Goal: Task Accomplishment & Management: Complete application form

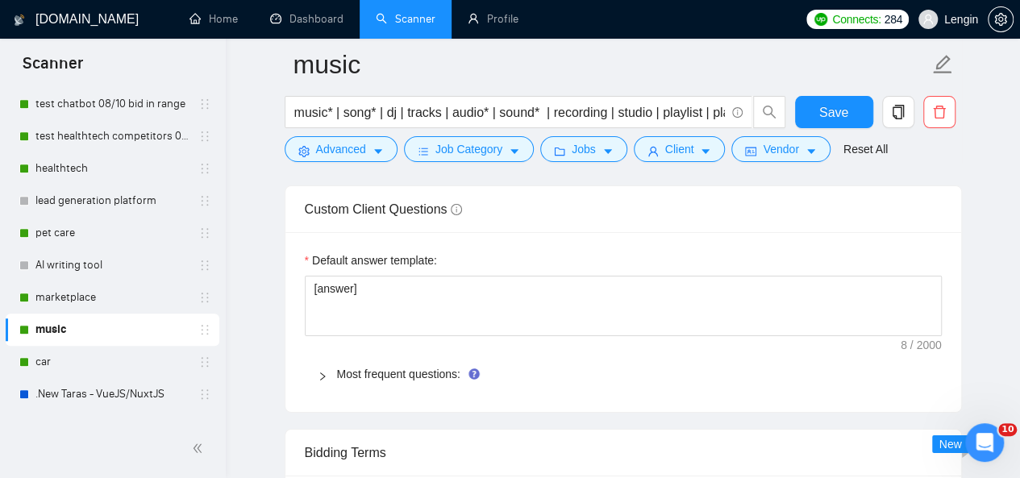
scroll to position [2593, 0]
click at [398, 377] on span "Most frequent questions:" at bounding box center [633, 376] width 592 height 18
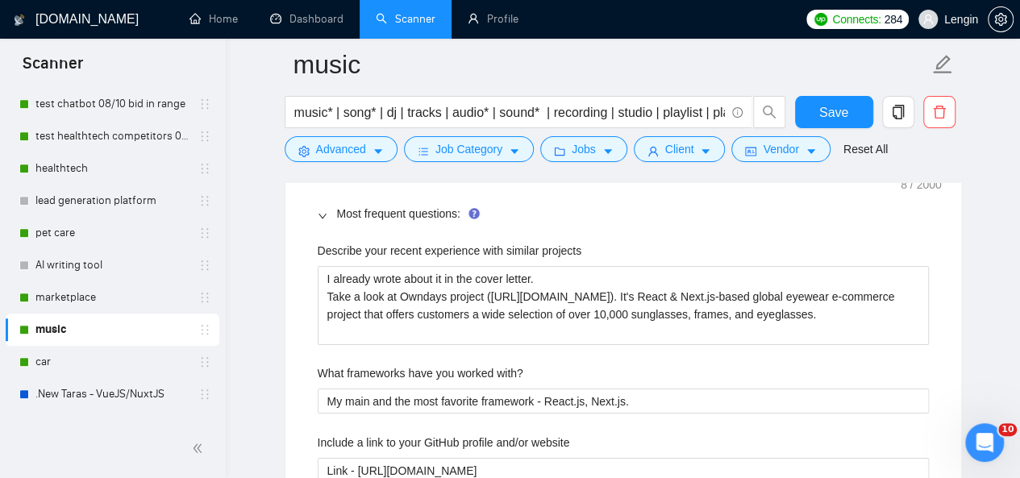
scroll to position [2754, 0]
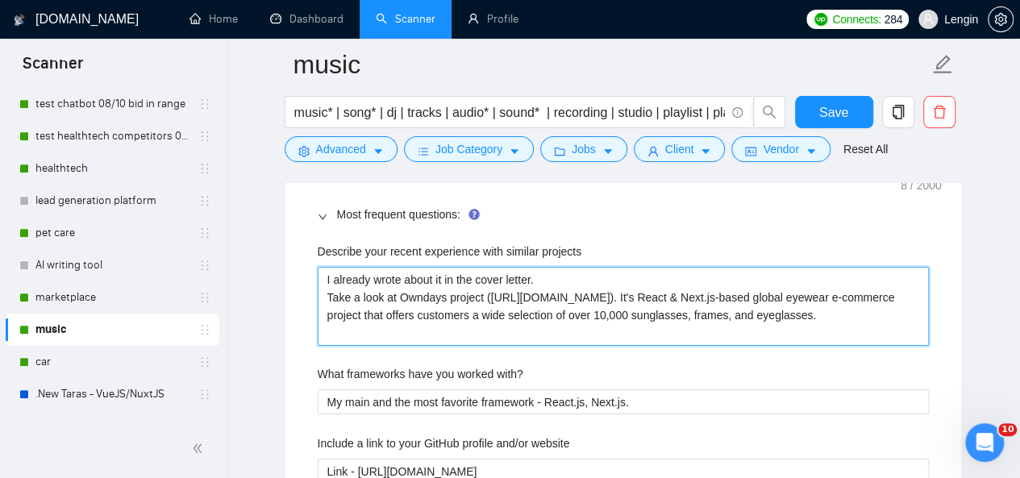
click at [482, 288] on projects "I already wrote about it in the cover letter. Take a look at Owndays project ([…" at bounding box center [623, 306] width 611 height 78
type projects "I already wrote about it in the cover letter. Take a look at Owndays project([U…"
type projects "I already wrote about it in the cover letter. Take a look at Ownday([URL][DOMAI…"
type projects "I already wrote about it in the cover letter. Take a look at Ownda([URL][DOMAIN…"
type projects "I already wrote about it in the cover letter. Take a look at Ownd([URL][DOMAIN_…"
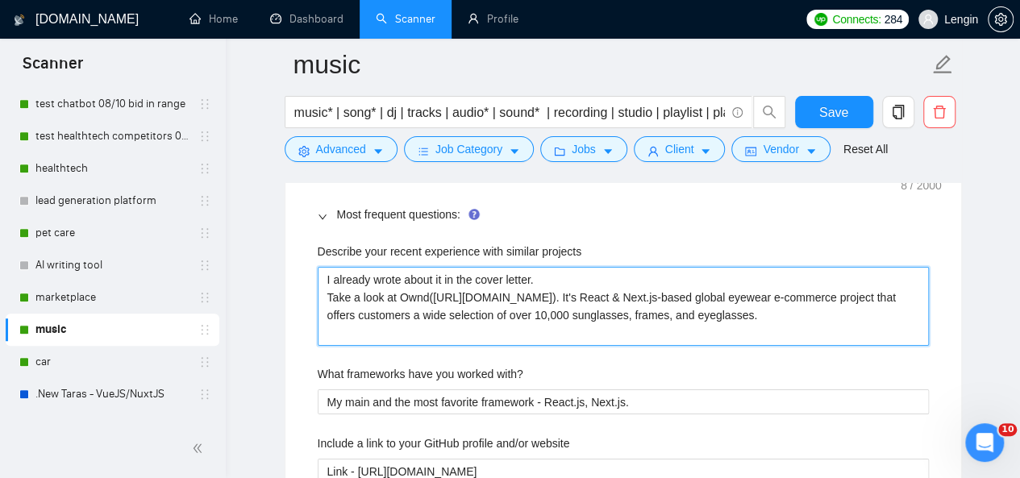
type projects "I already wrote about it in the cover letter. Take a look at Own([URL][DOMAIN_N…"
type projects "I already wrote about it in the cover letter. Take a look at Ow([URL][DOMAIN_NA…"
type projects "I already wrote about it in the cover letter. Take a look at O([URL][DOMAIN_NAM…"
type projects "I already wrote about it in the cover letter. Take a look at ([URL][DOMAIN_NAME…"
type projects "I already wrote about it in the cover letter. Take a look at Y([URL][DOMAIN_NAM…"
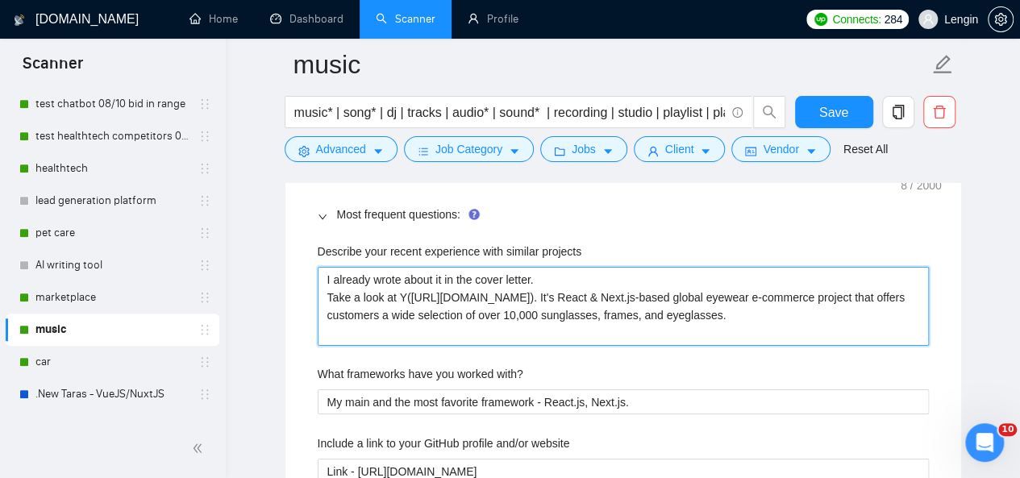
type projects "I already wrote about it in the cover letter. Take a look at Ya([URL][DOMAIN_NA…"
type projects "I already wrote about it in the cover letter. Take a look at Yam([URL][DOMAIN_N…"
type projects "I already wrote about it in the cover letter. Take a look at Yamu([URL][DOMAIN_…"
type projects "I already wrote about it in the cover letter. Take a look at Yamub([URL][DOMAIN…"
type projects "I already wrote about it in the cover letter. Take a look at Yamuba([URL][DOMAI…"
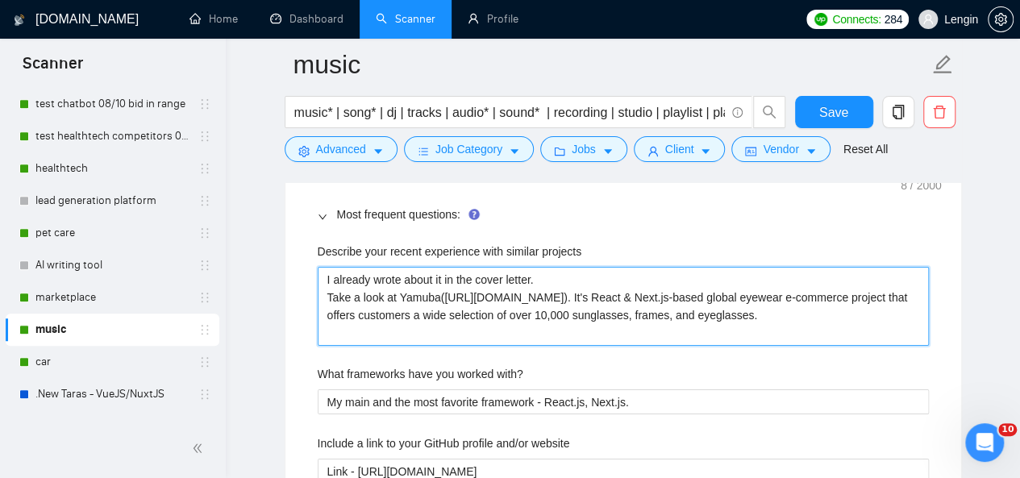
type projects "I already wrote about it in the cover letter. Take a look at Yamuba ([URL][DOMA…"
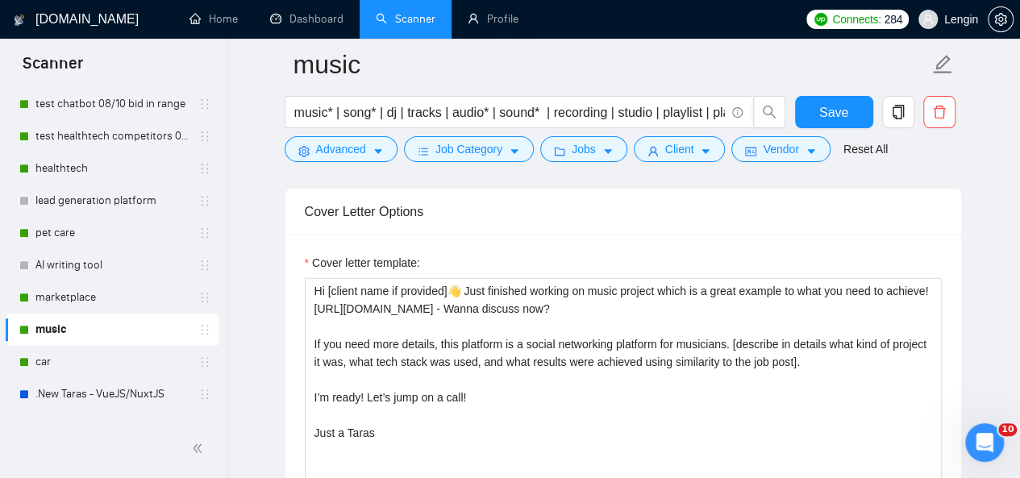
scroll to position [2082, 0]
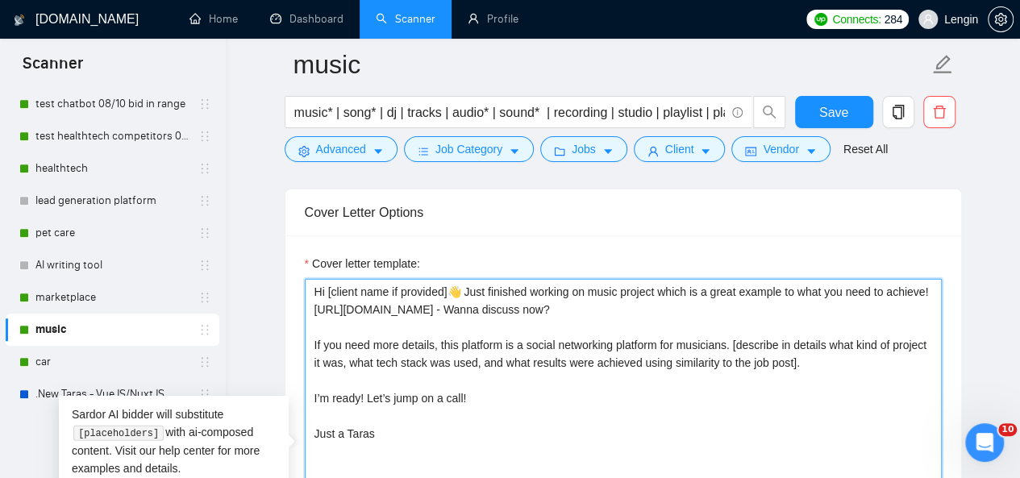
drag, startPoint x: 705, startPoint y: 302, endPoint x: 314, endPoint y: 304, distance: 391.1
click at [314, 304] on textarea "Hi [client name if provided]👋 Just finished working on music project which is a…" at bounding box center [623, 460] width 637 height 363
click at [543, 354] on textarea "Hi [client name if provided]👋 Just finished working on music project which is a…" at bounding box center [623, 460] width 637 height 363
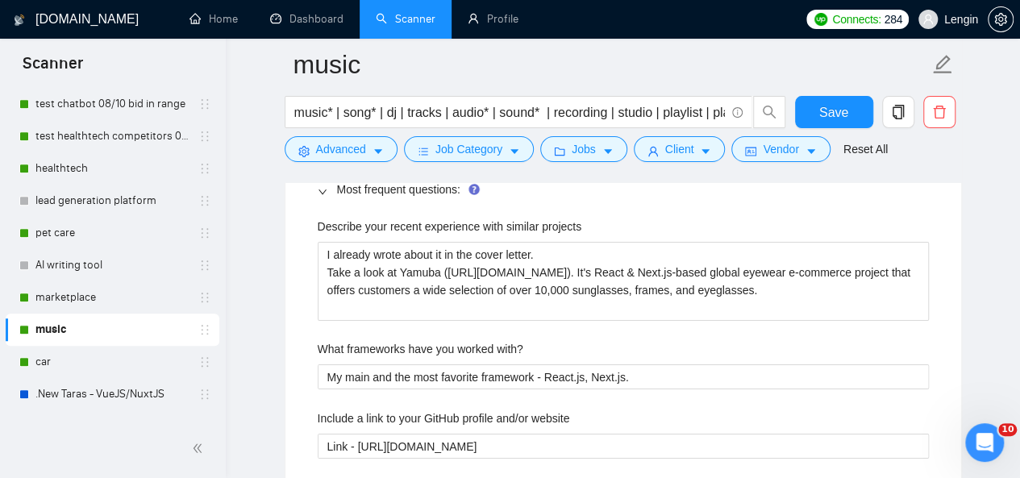
scroll to position [2780, 0]
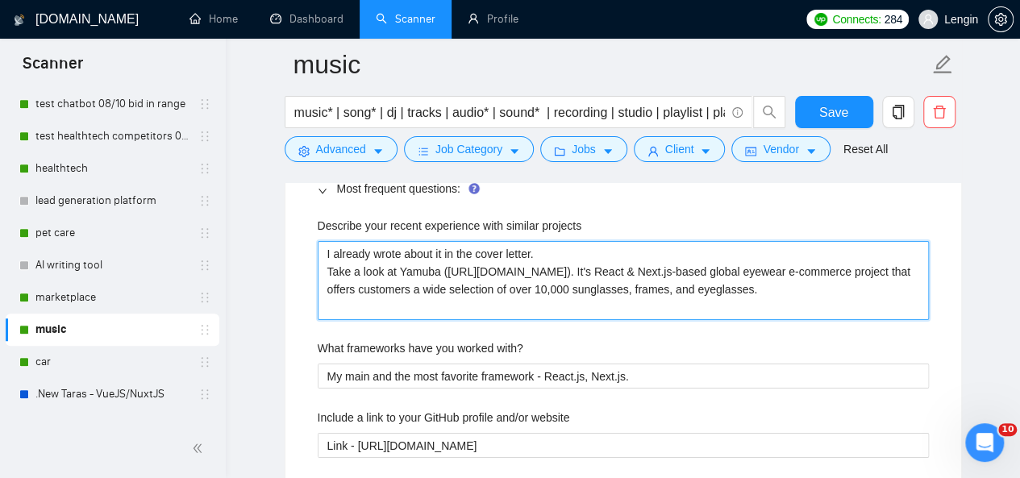
drag, startPoint x: 836, startPoint y: 265, endPoint x: 454, endPoint y: 273, distance: 381.5
click at [454, 273] on projects "I already wrote about it in the cover letter. Take a look at Yamuba ([URL][DOMA…" at bounding box center [623, 280] width 611 height 78
type projects "I already wrote about it in the cover letter. Take a look at Yamuba (ht). It's …"
type projects "I already wrote about it in the cover letter. Take a look at [GEOGRAPHIC_DATA] …"
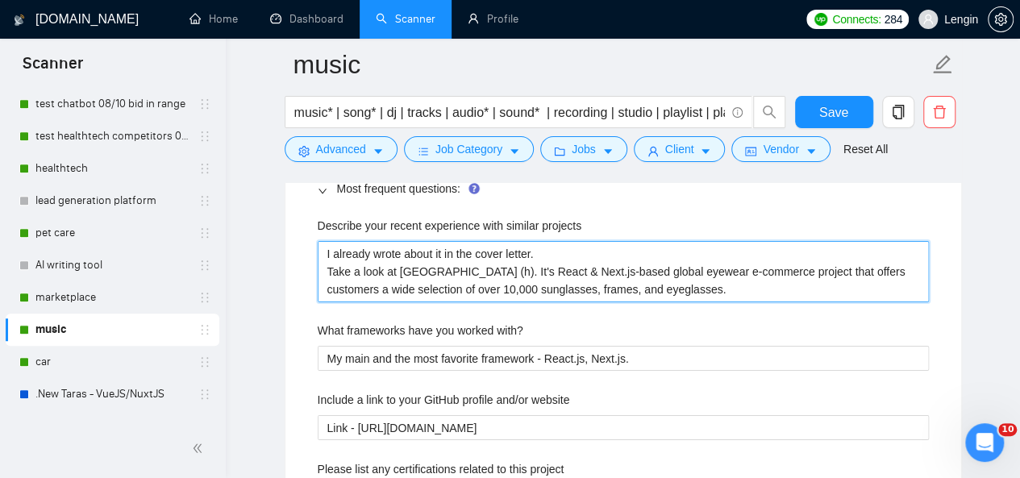
type projects "I already wrote about it in the cover letter. Take a look at [GEOGRAPHIC_DATA] …"
paste projects "[URL][DOMAIN_NAME]"
type projects "I already wrote about it in the cover letter. Take a look at Yamuba ([URL][DOMA…"
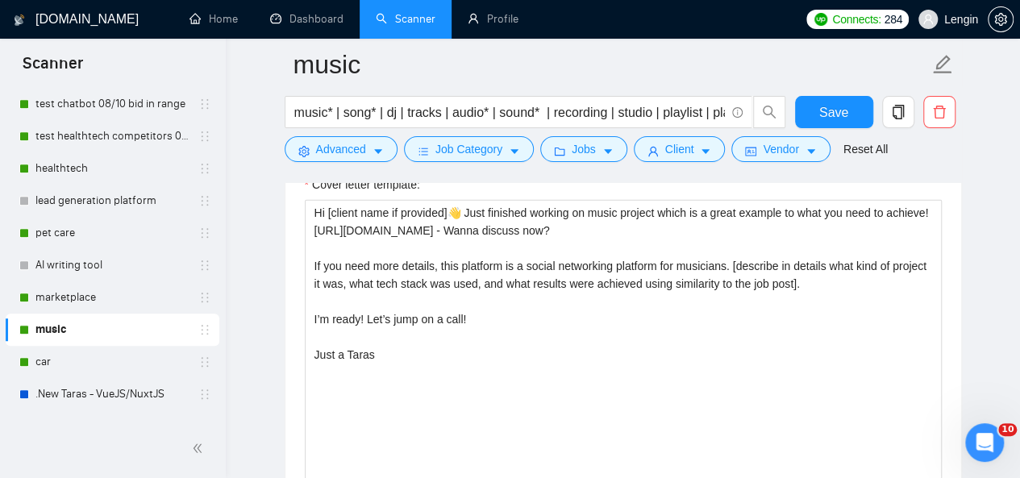
scroll to position [2155, 0]
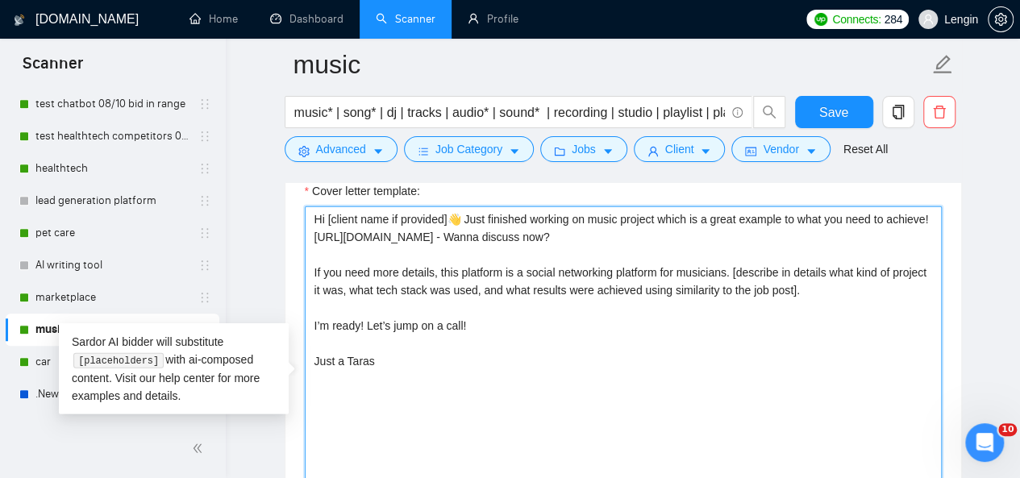
drag, startPoint x: 727, startPoint y: 265, endPoint x: 519, endPoint y: 269, distance: 208.9
click at [519, 269] on textarea "Hi [client name if provided]👋 Just finished working on music project which is a…" at bounding box center [623, 387] width 637 height 363
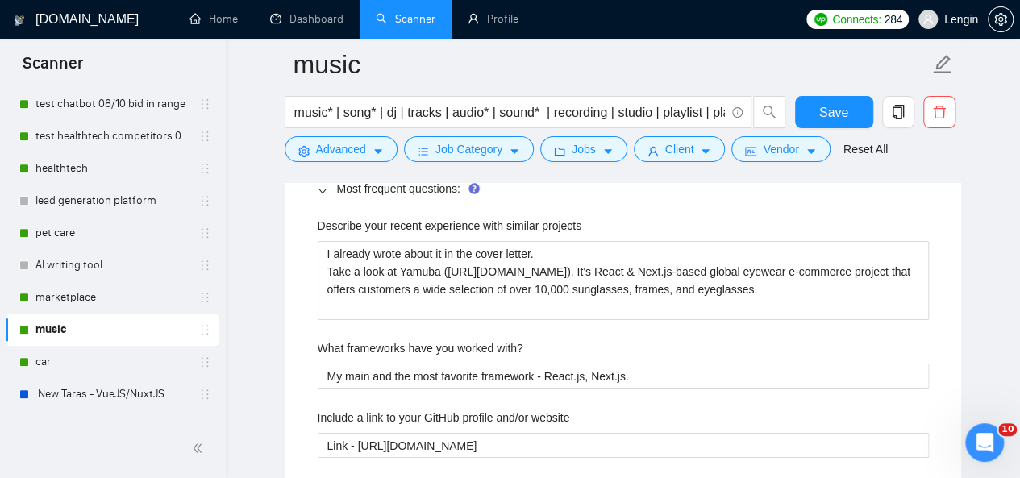
scroll to position [2779, 0]
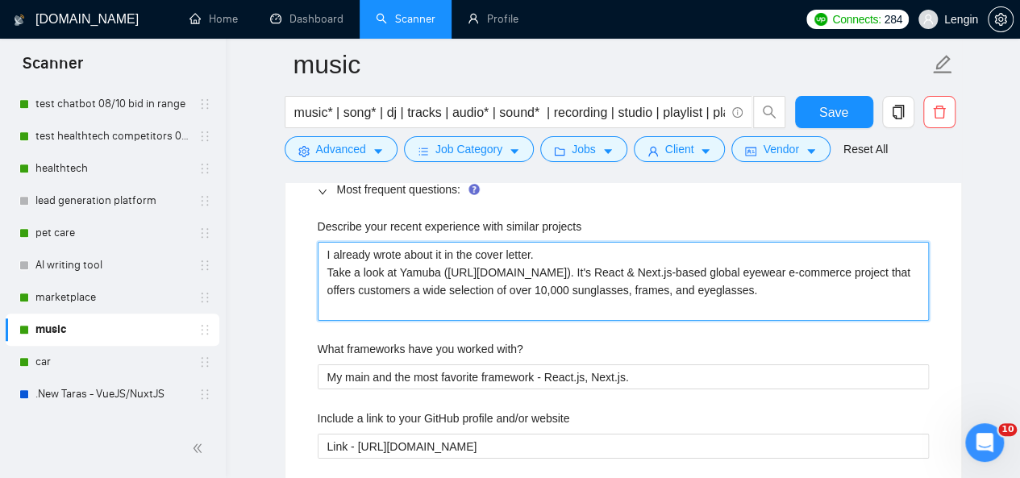
drag, startPoint x: 469, startPoint y: 302, endPoint x: 847, endPoint y: 263, distance: 380.3
click at [847, 263] on projects "I already wrote about it in the cover letter. Take a look at Yamuba ([URL][DOMA…" at bounding box center [623, 281] width 611 height 78
type projects "I already wrote about it in the cover letter. Take a look at Yamuba ([URL][DOMA…"
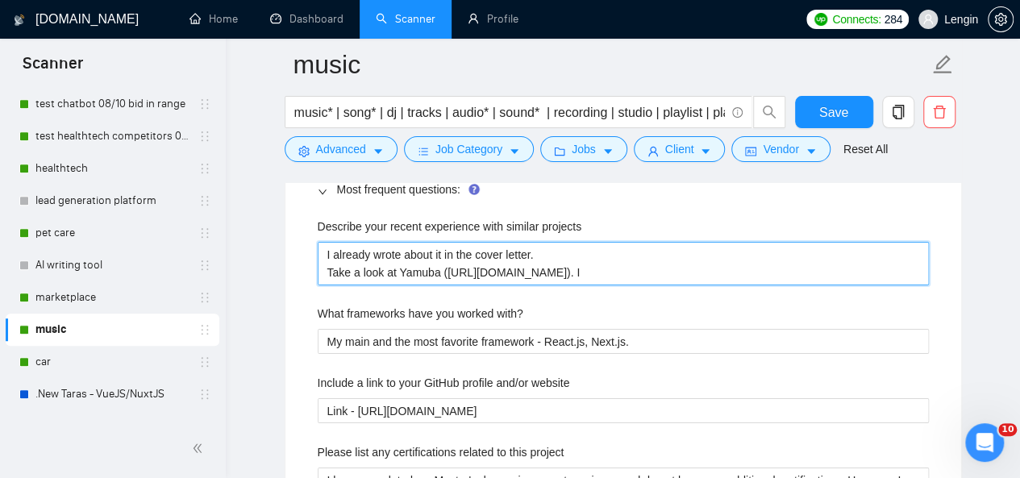
type projects "I already wrote about it in the cover letter. Take a look at Yamuba ([URL][DOMA…"
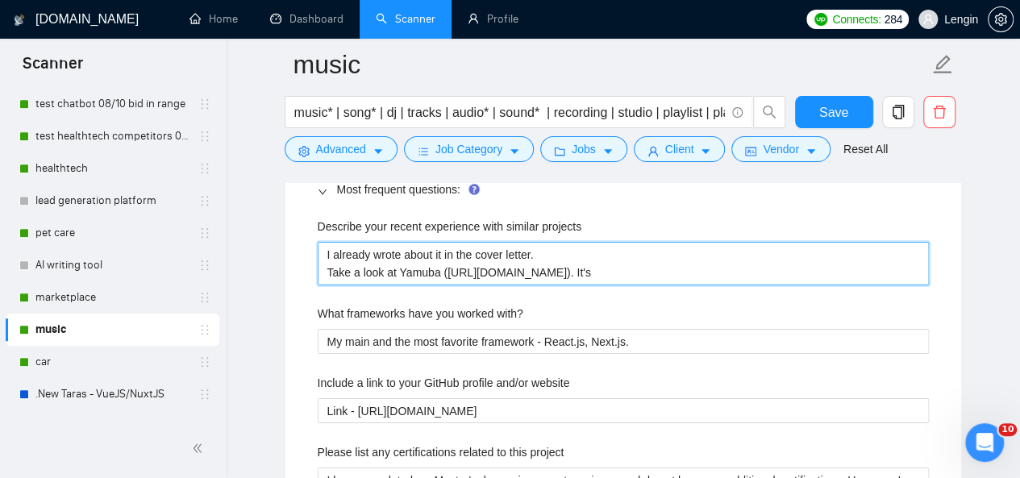
type projects "I already wrote about it in the cover letter. Take a look at Yamuba ([URL][DOMA…"
paste projects "a social networking platform for musicians"
type projects "I already wrote about it in the cover letter. Take a look at Yamuba ([URL][DOMA…"
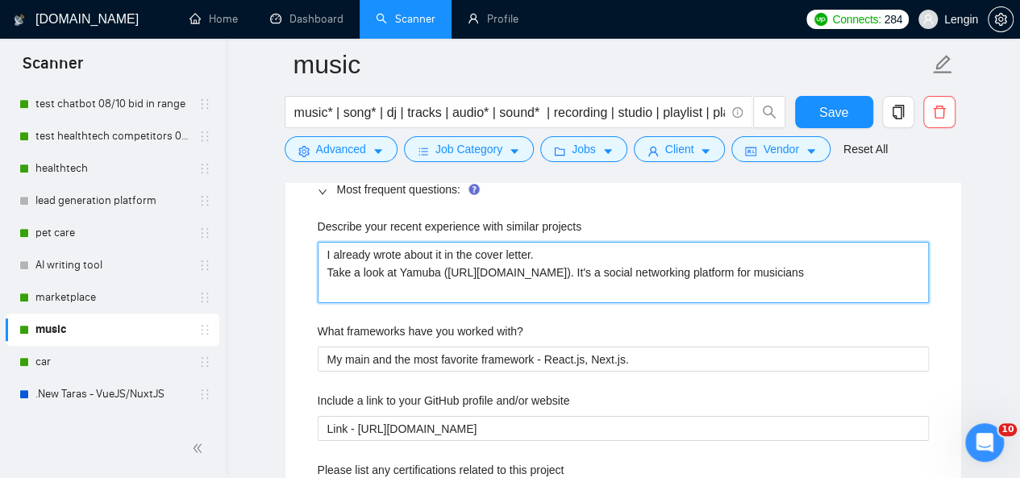
type projects "I already wrote about it in the cover letter. Take a look at Yamuba ([URL][DOMA…"
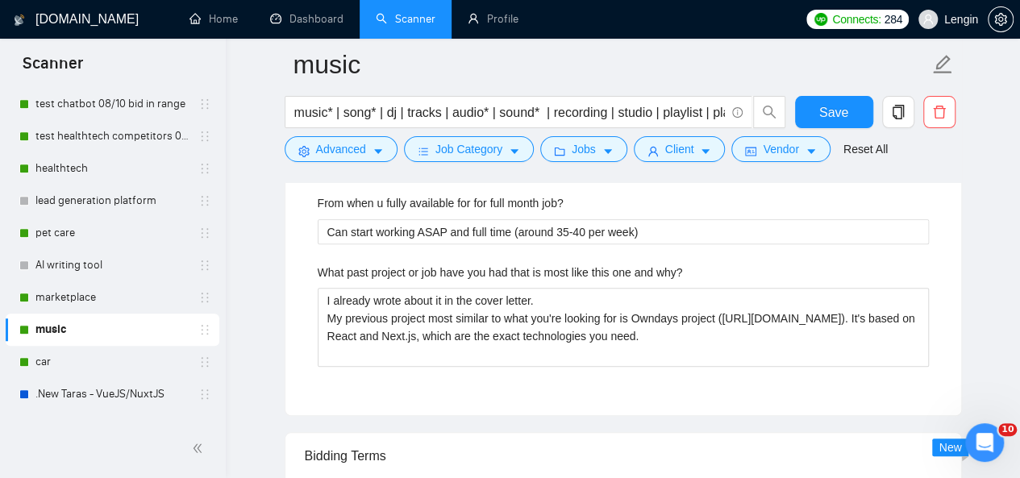
scroll to position [3553, 0]
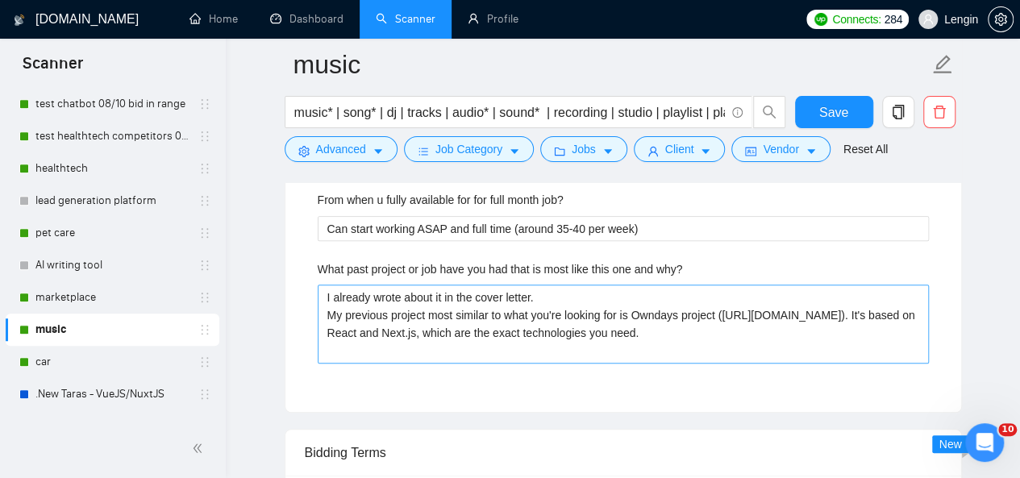
type projects "I already wrote about it in the cover letter. Take a look at Yamuba ([URL][DOMA…"
click at [680, 309] on why\? "I already wrote about it in the cover letter. My previous project most similar …" at bounding box center [623, 324] width 611 height 78
type why\? "I already wrote about it in the cover letter. My previous project most similar …"
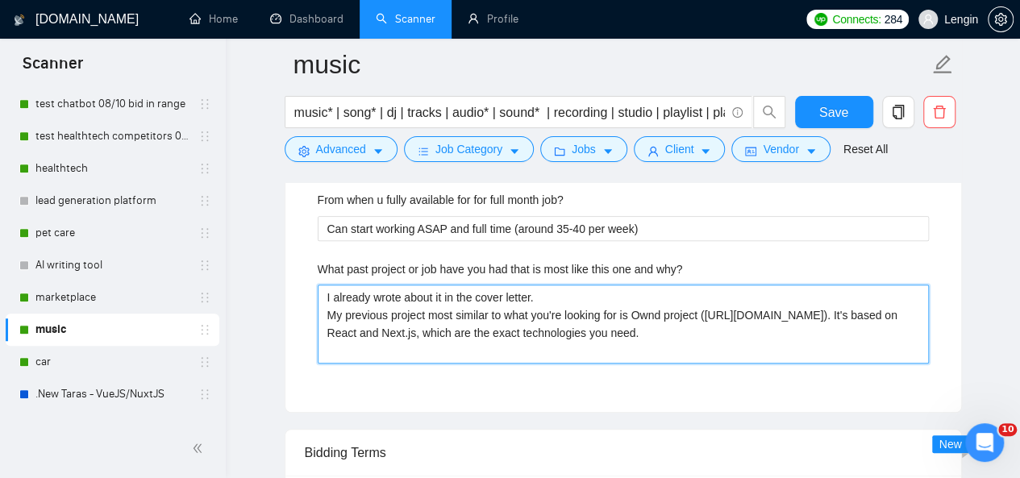
type why\? "I already wrote about it in the cover letter. My previous project most similar …"
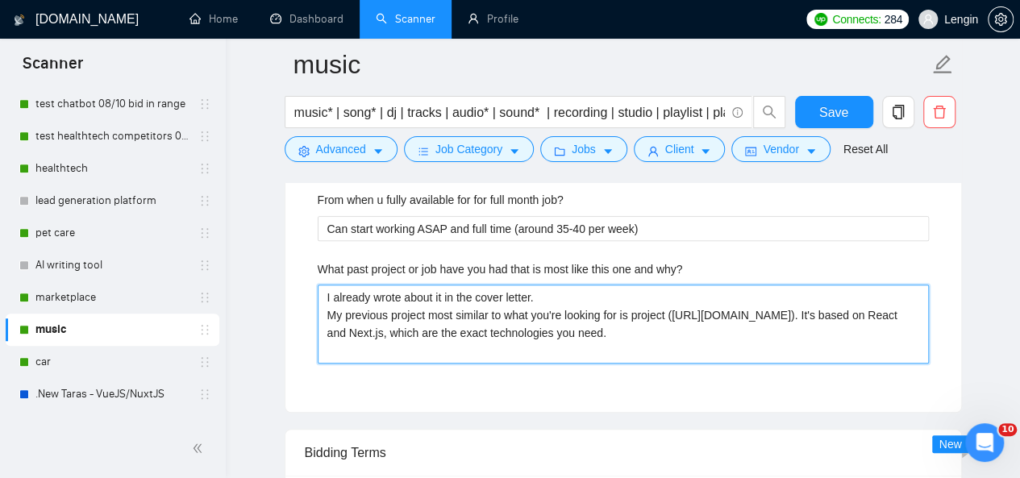
type why\? "I already wrote about it in the cover letter. My previous project most similar …"
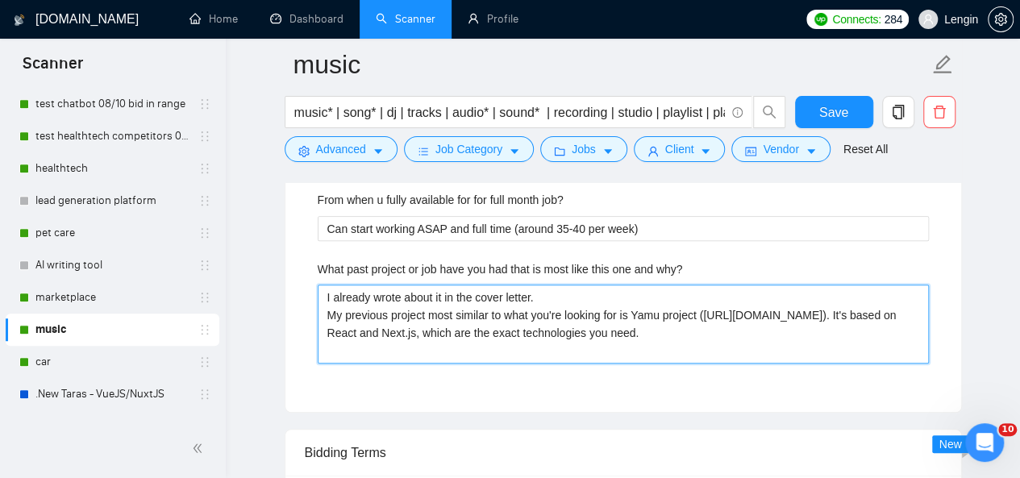
type why\? "I already wrote about it in the cover letter. My previous project most similar …"
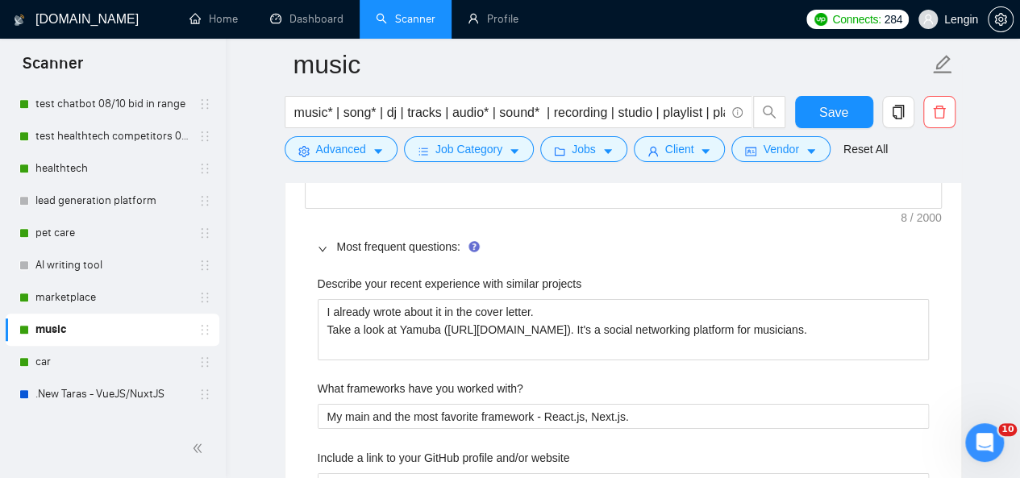
scroll to position [2716, 0]
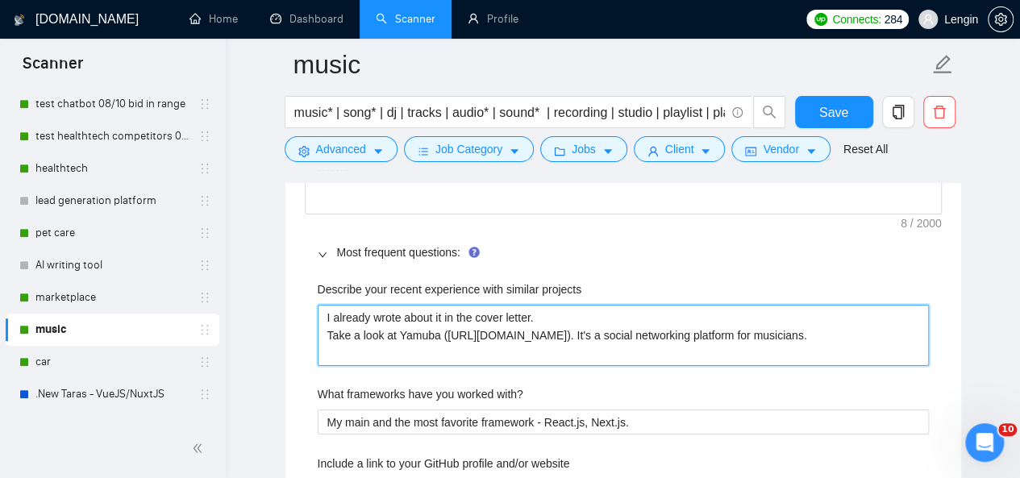
drag, startPoint x: 440, startPoint y: 330, endPoint x: 511, endPoint y: 341, distance: 72.7
click at [511, 341] on projects "I already wrote about it in the cover letter. Take a look at Yamuba ([URL][DOMA…" at bounding box center [623, 335] width 611 height 60
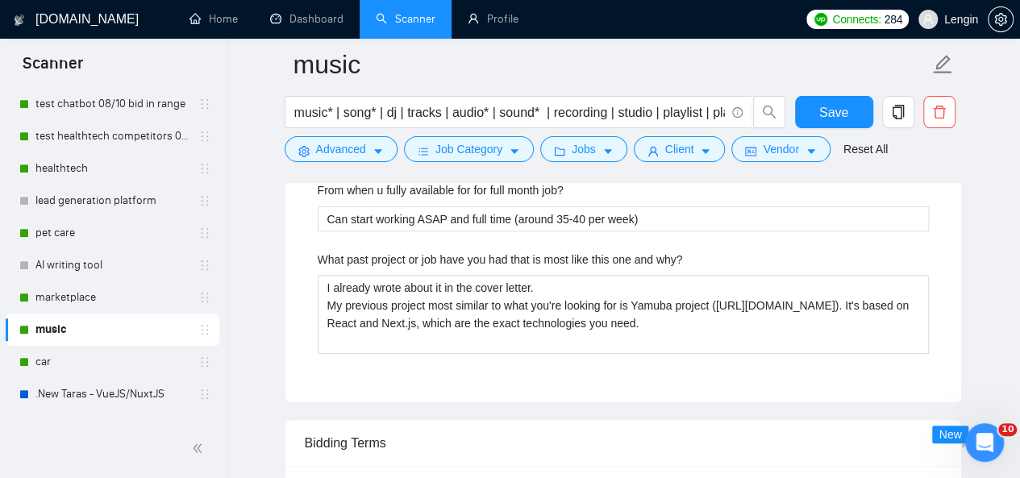
scroll to position [3586, 0]
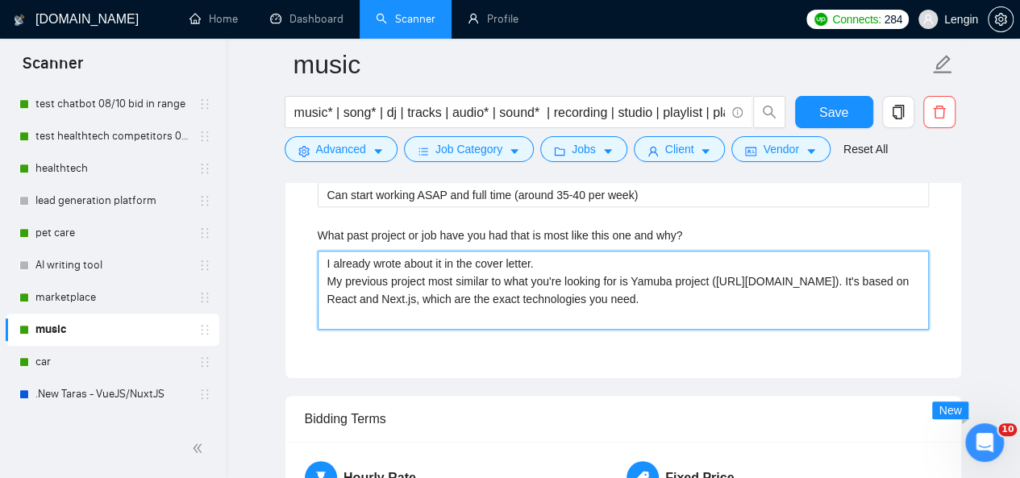
drag, startPoint x: 523, startPoint y: 306, endPoint x: 326, endPoint y: 296, distance: 197.9
click at [326, 296] on why\? "I already wrote about it in the cover letter. My previous project most similar …" at bounding box center [623, 290] width 611 height 78
type why\? "I already wrote about it in the cover letter. My previous project most similar …"
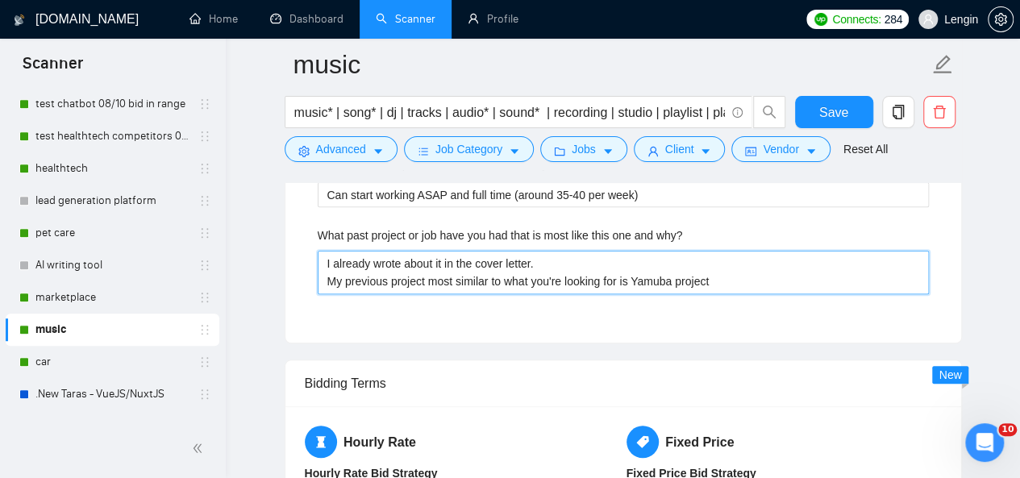
paste why\? "([URL][DOMAIN_NAME]). It's a social networking platform for musicians."
type why\? "I already wrote about it in the cover letter. My previous project most similar …"
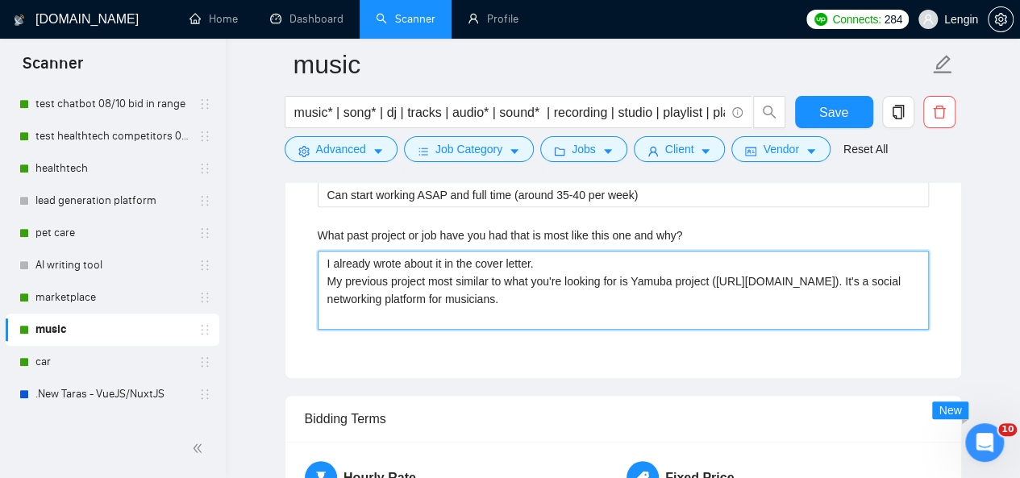
click at [331, 293] on why\? "I already wrote about it in the cover letter. My previous project most similar …" at bounding box center [623, 290] width 611 height 78
type why\? "I already wrote about it in the cover letter. My previous project most similar …"
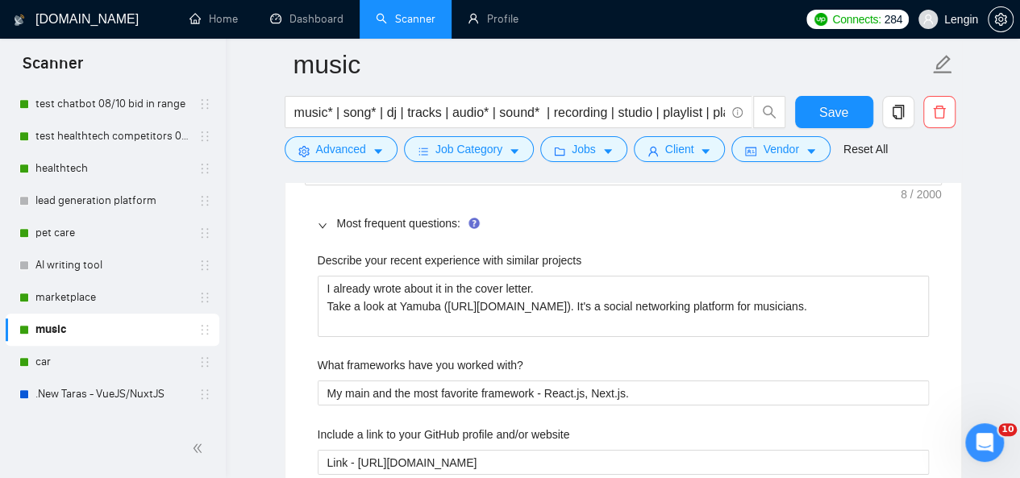
scroll to position [2736, 0]
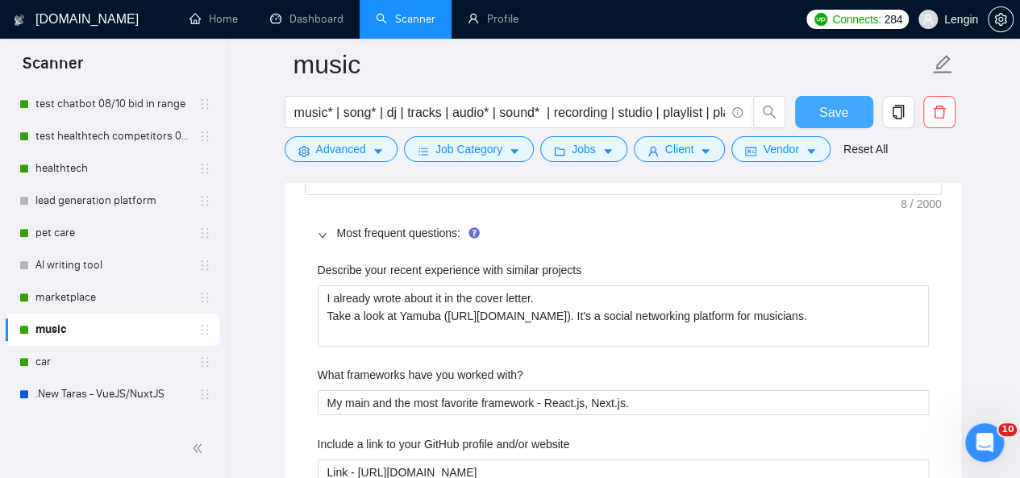
type why\? "I already wrote about it in the cover letter. My previous project most similar …"
click at [844, 121] on span "Save" at bounding box center [833, 112] width 29 height 20
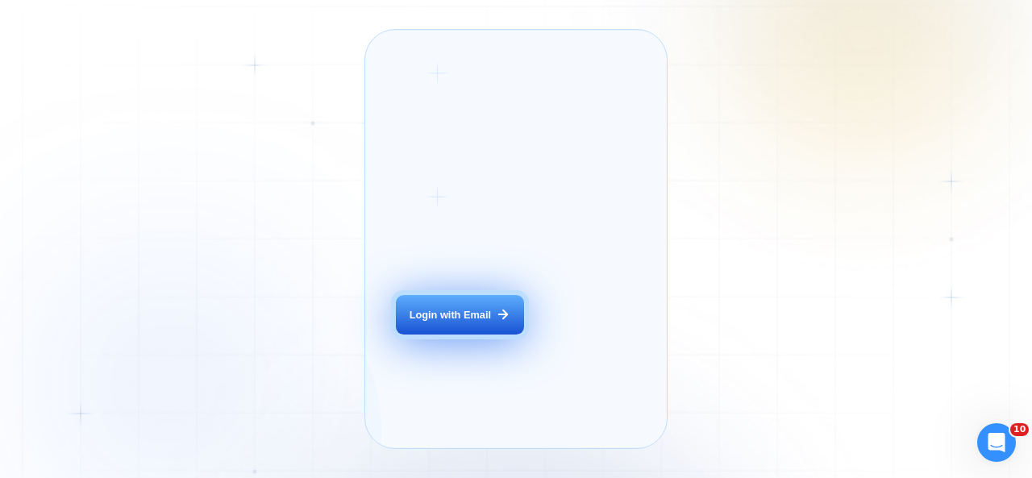
click at [455, 323] on button "Login with Email" at bounding box center [459, 315] width 127 height 40
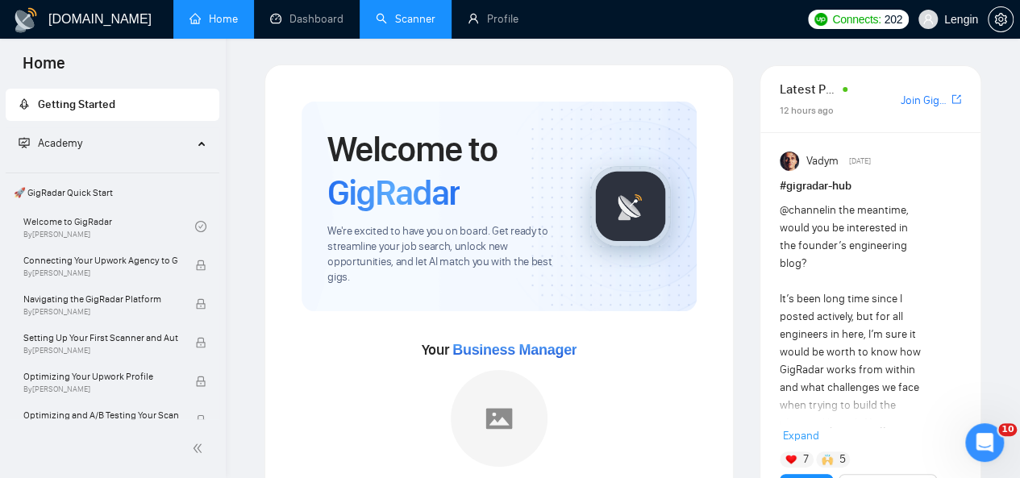
click at [401, 15] on link "Scanner" at bounding box center [406, 19] width 60 height 14
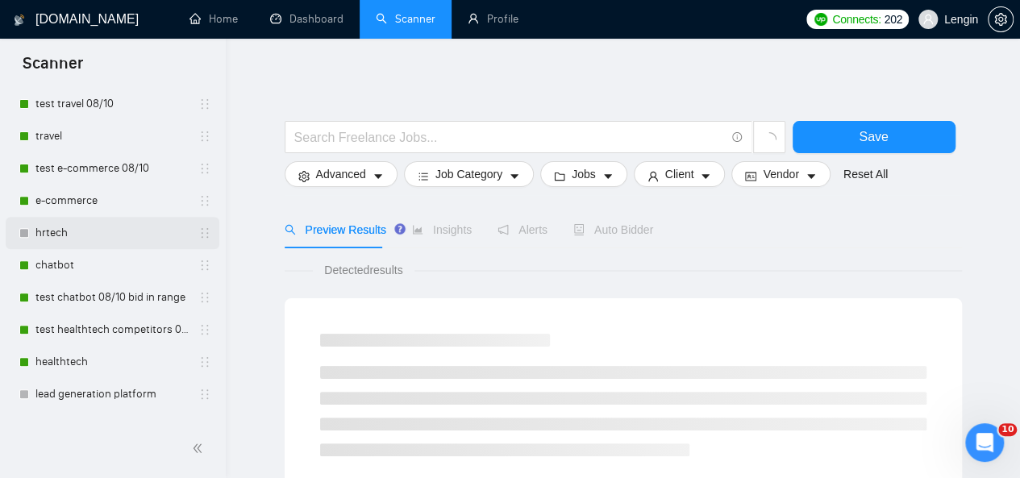
scroll to position [471, 0]
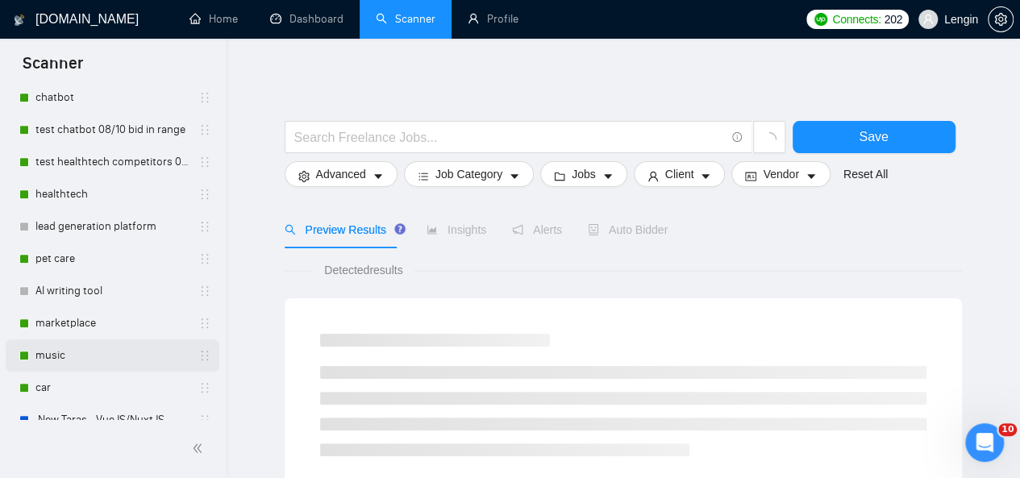
click at [75, 356] on link "music" at bounding box center [111, 356] width 153 height 32
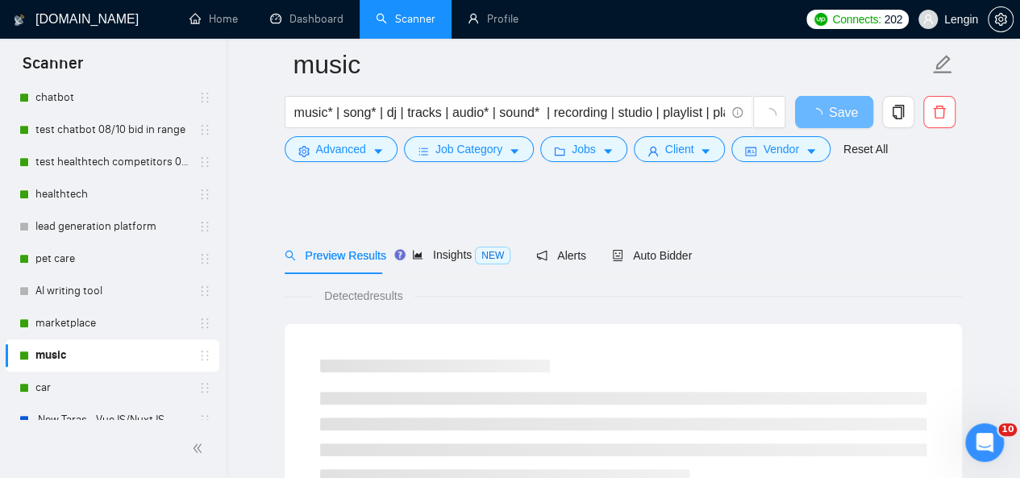
scroll to position [84, 0]
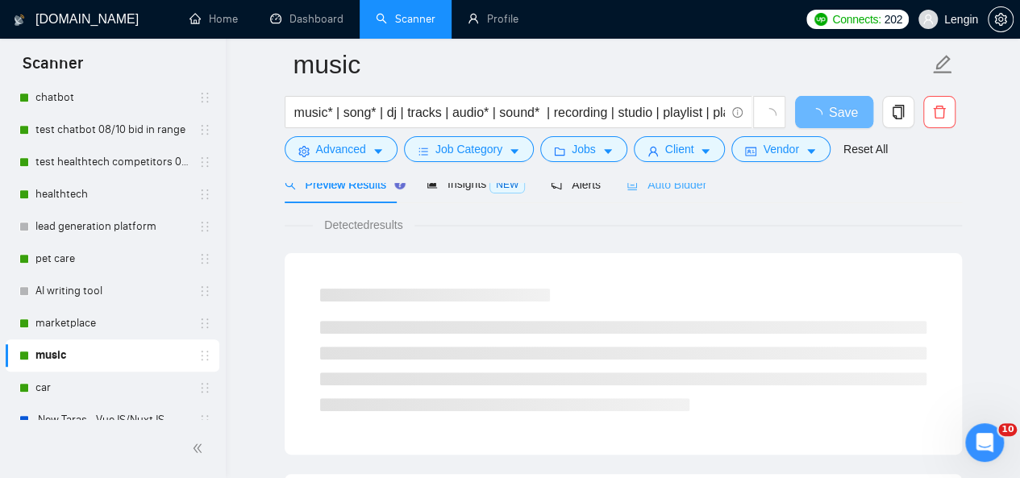
click at [661, 194] on div "Auto Bidder" at bounding box center [667, 184] width 80 height 38
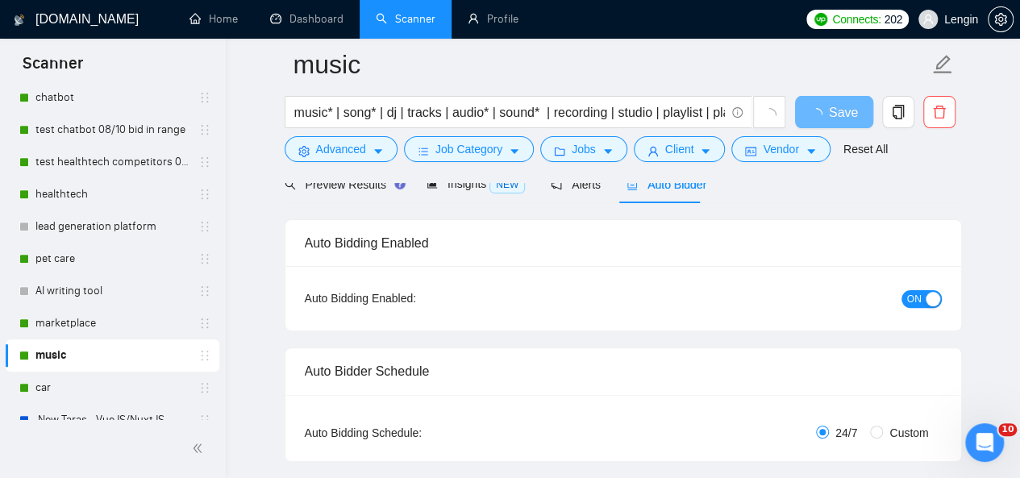
radio input "false"
radio input "true"
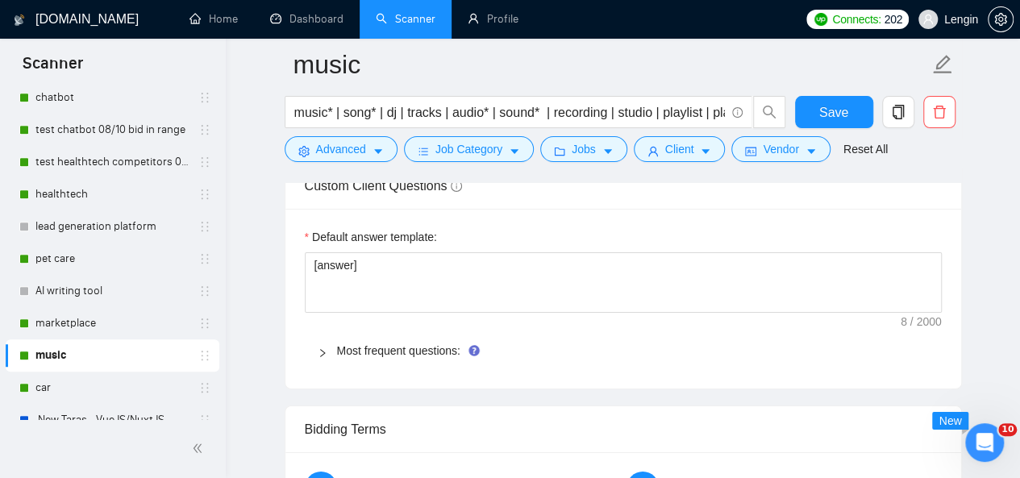
scroll to position [2564, 0]
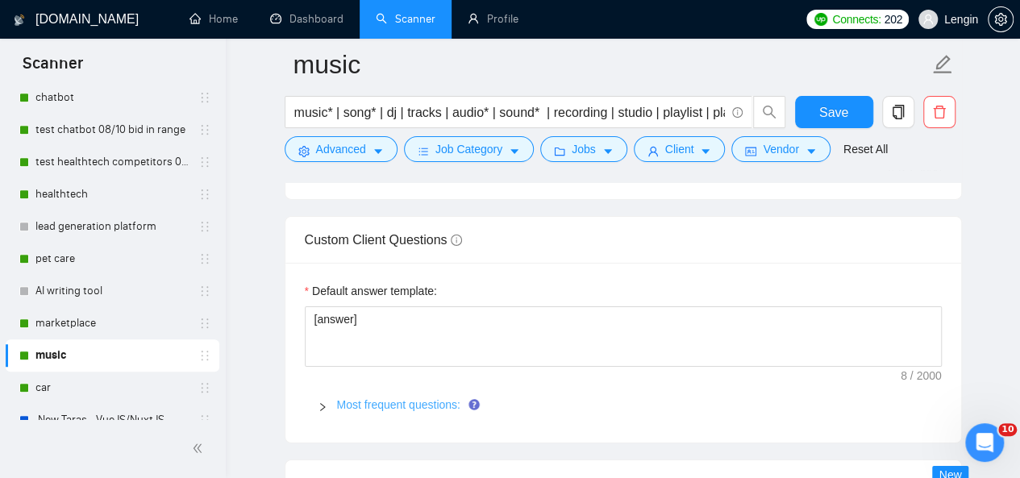
click at [439, 398] on link "Most frequent questions:" at bounding box center [398, 404] width 123 height 13
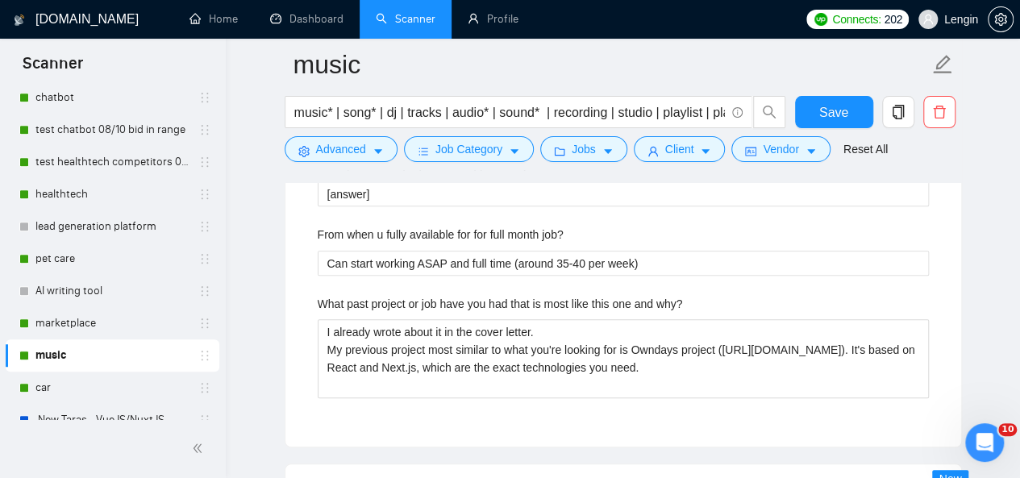
scroll to position [3575, 0]
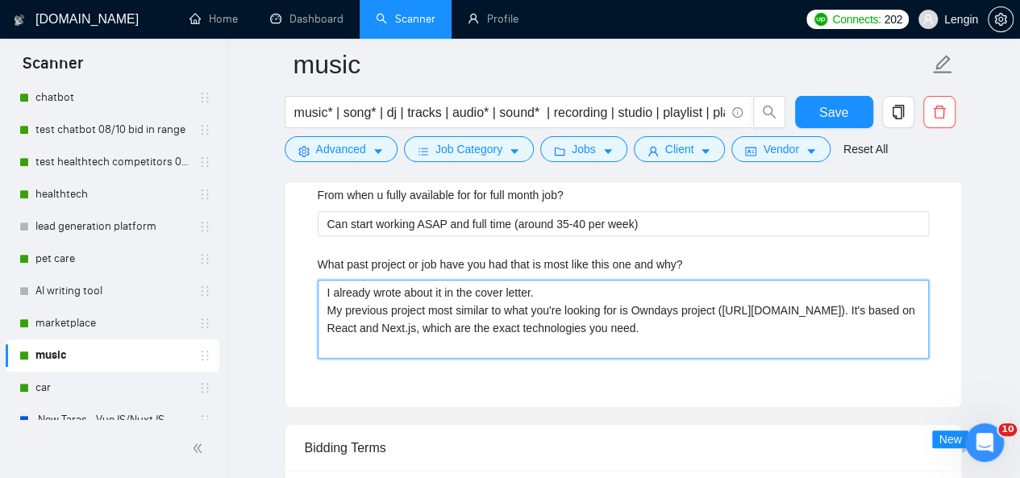
click at [681, 301] on why\? "I already wrote about it in the cover letter. My previous project most similar …" at bounding box center [623, 319] width 611 height 78
type why\? "I already wrote about it in the cover letter. My previous project most similar …"
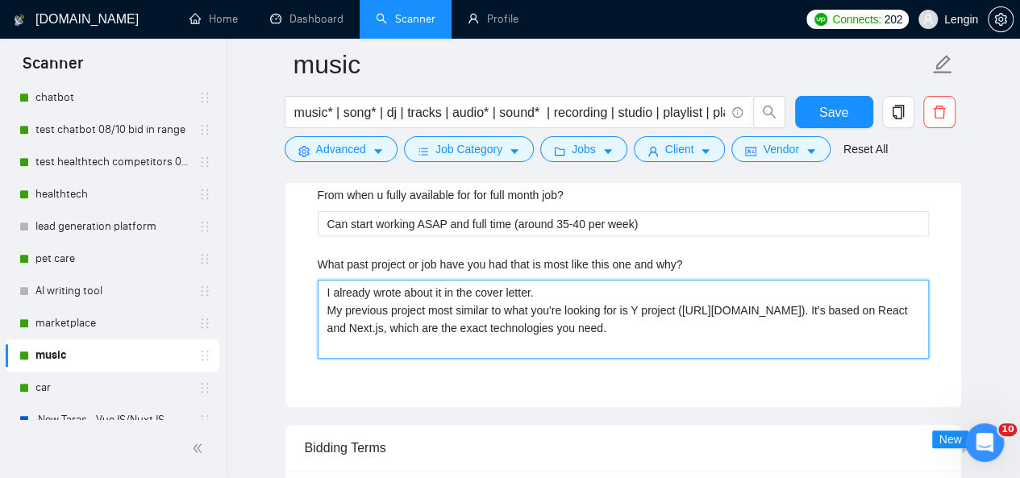
type why\? "I already wrote about it in the cover letter. My previous project most similar …"
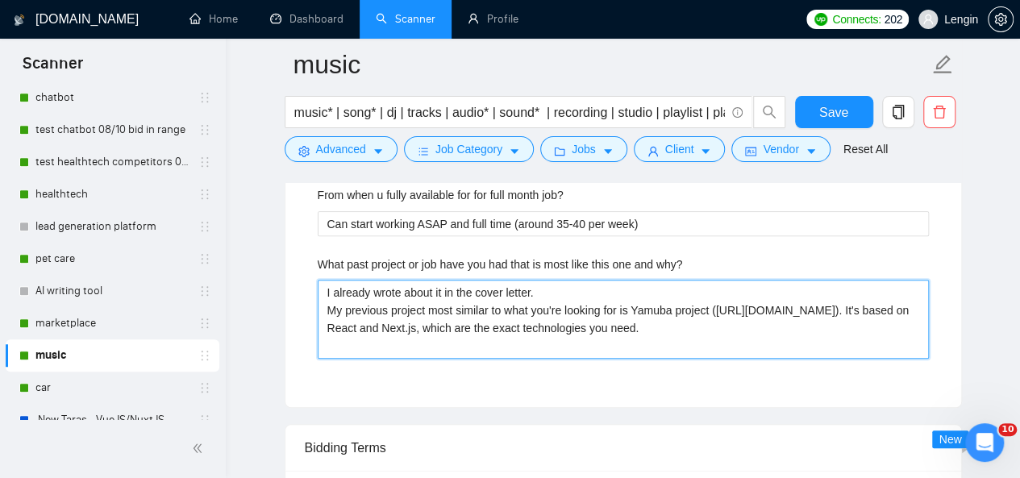
drag, startPoint x: 719, startPoint y: 319, endPoint x: 696, endPoint y: 326, distance: 24.3
click at [696, 326] on why\? "I already wrote about it in the cover letter. My previous project most similar …" at bounding box center [623, 319] width 611 height 78
drag, startPoint x: 517, startPoint y: 338, endPoint x: 336, endPoint y: 321, distance: 181.4
click at [336, 321] on why\? "I already wrote about it in the cover letter. My previous project most similar …" at bounding box center [623, 319] width 611 height 78
type why\? "I already wrote about it in the cover letter. My previous project most similar …"
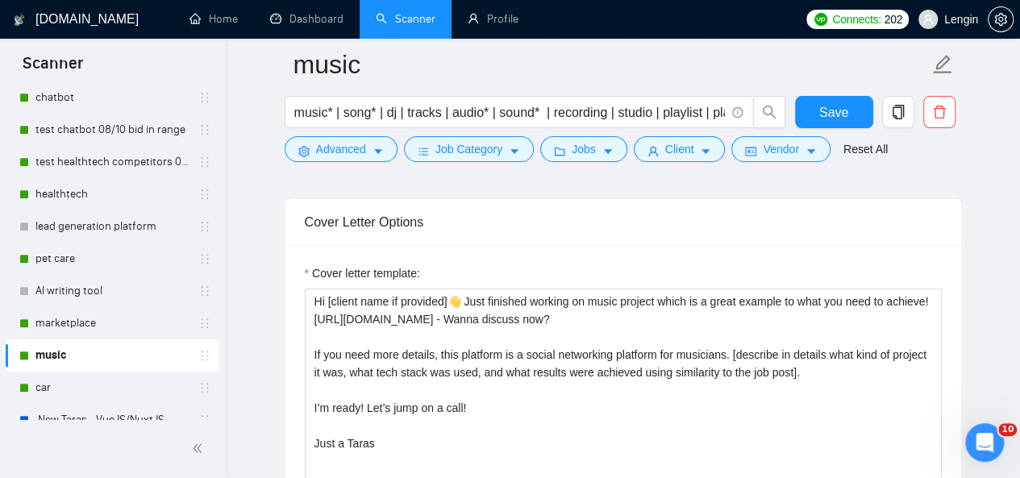
scroll to position [2070, 0]
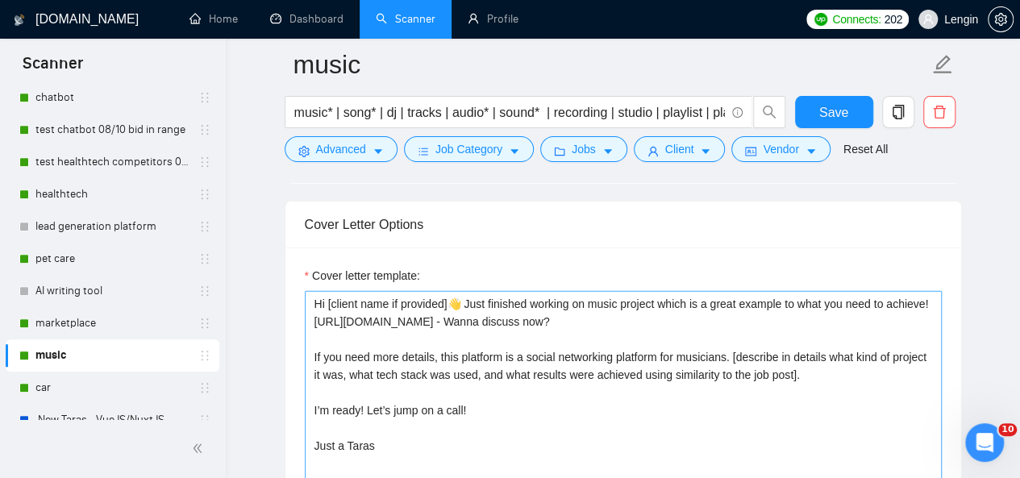
type why\? "I already wrote about it in the cover letter. My previous project most similar …"
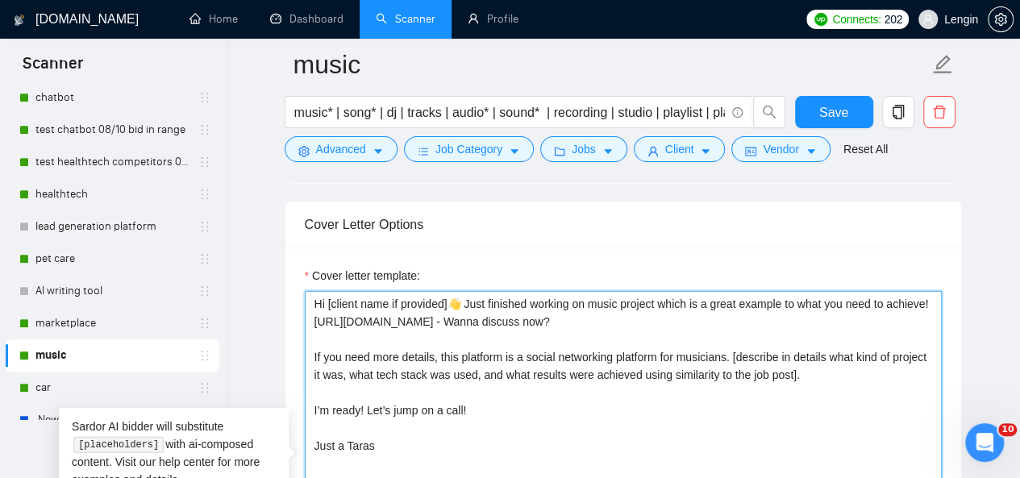
drag, startPoint x: 705, startPoint y: 316, endPoint x: 311, endPoint y: 312, distance: 393.6
click at [311, 312] on textarea "Hi [client name if provided]👋 Just finished working on music project which is a…" at bounding box center [623, 472] width 637 height 363
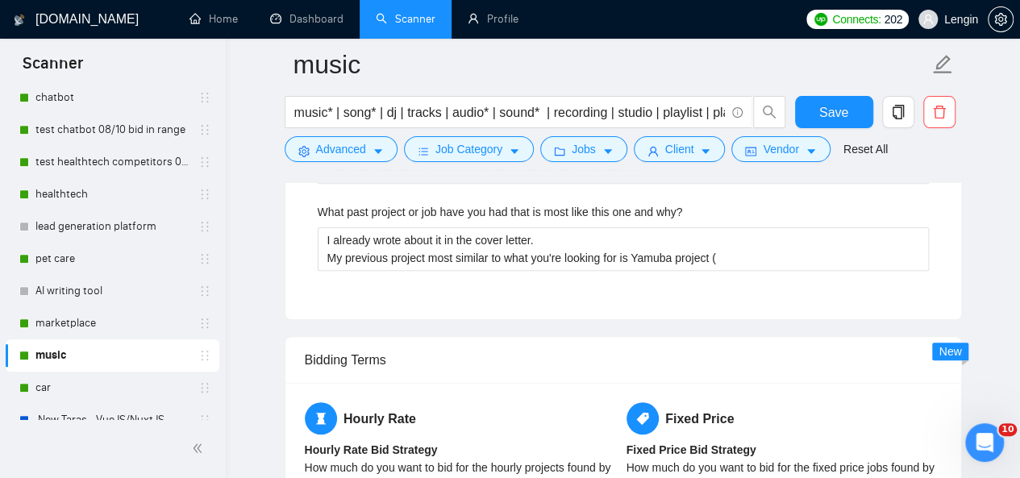
scroll to position [3633, 0]
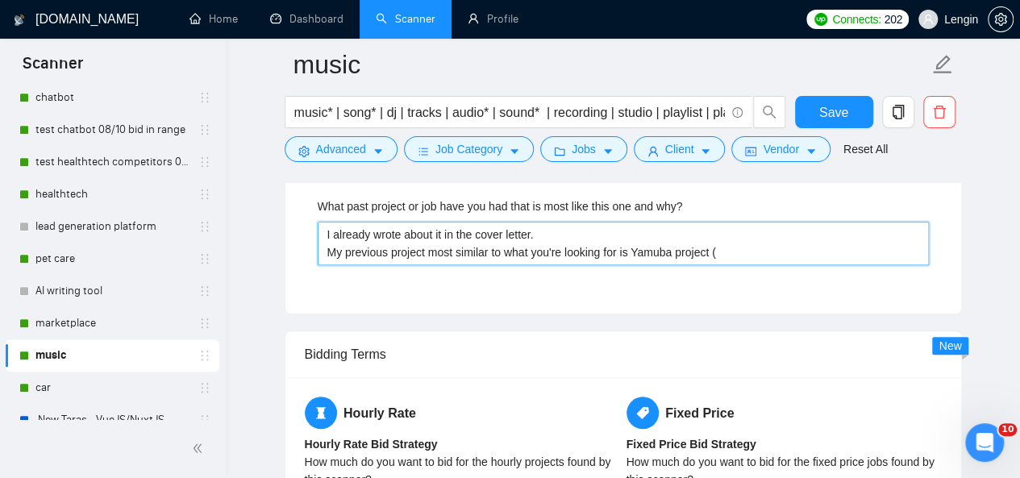
click at [734, 244] on why\? "I already wrote about it in the cover letter. My previous project most similar …" at bounding box center [623, 243] width 611 height 43
paste why\? "[URL][DOMAIN_NAME]"
type why\? "I already wrote about it in the cover letter. My previous project most similar …"
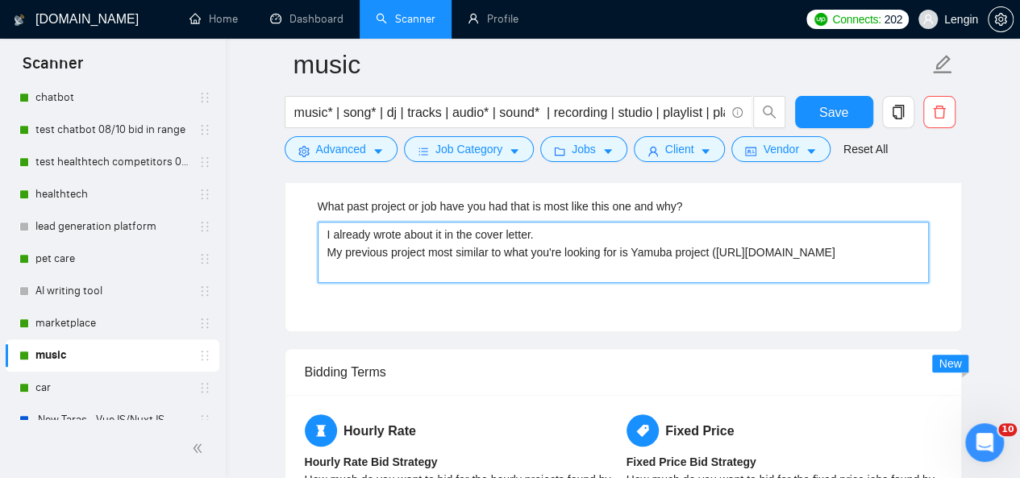
type why\? "I already wrote about it in the cover letter. My previous project most similar …"
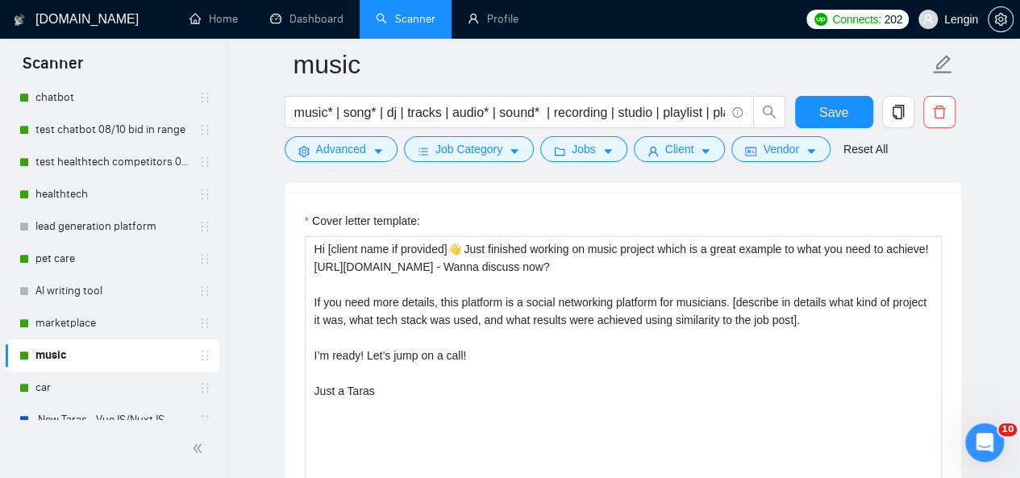
scroll to position [2126, 0]
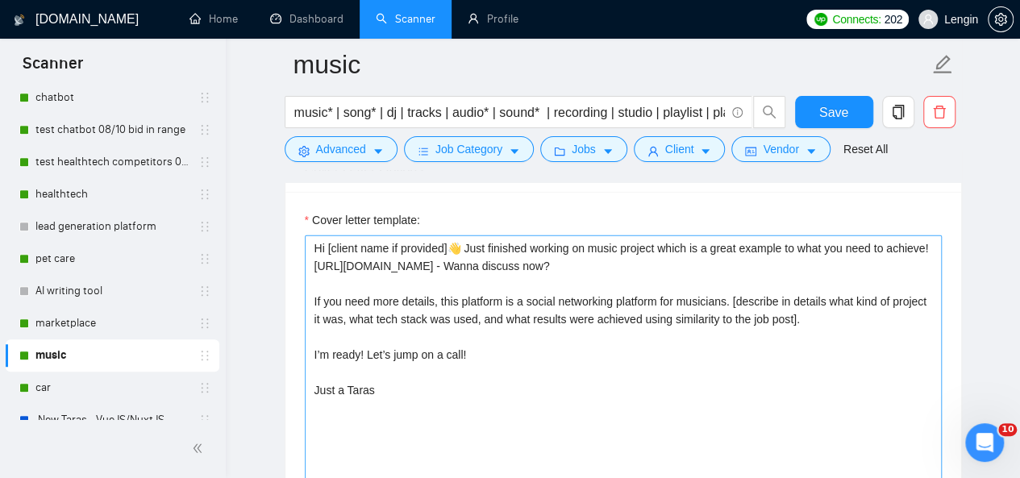
type why\? "I already wrote about it in the cover letter. My previous project most similar …"
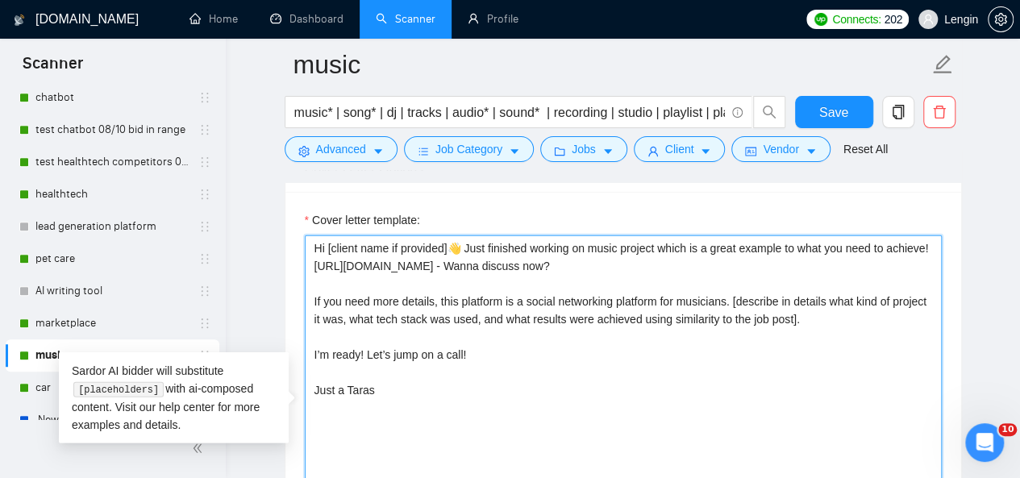
drag, startPoint x: 506, startPoint y: 297, endPoint x: 727, endPoint y: 292, distance: 221.0
click at [727, 292] on textarea "Hi [client name if provided]👋 Just finished working on music project which is a…" at bounding box center [623, 416] width 637 height 363
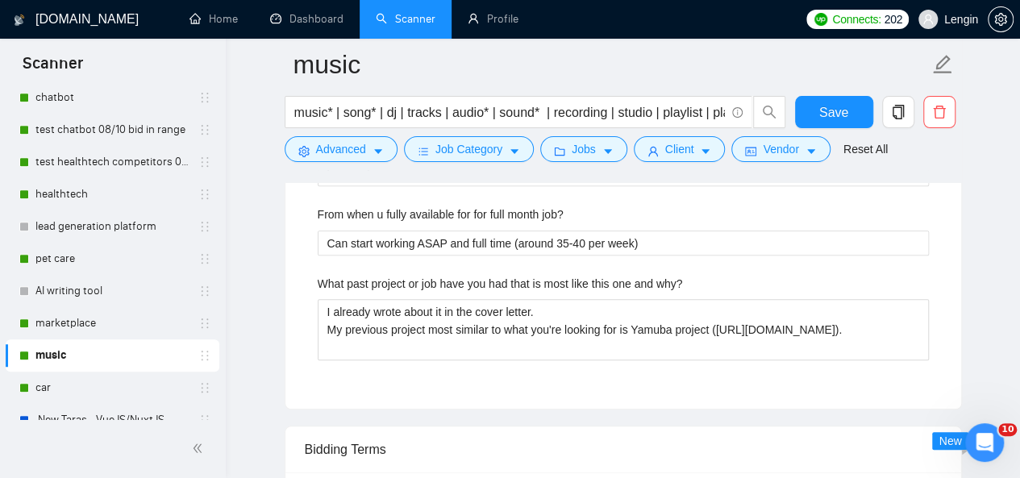
scroll to position [3574, 0]
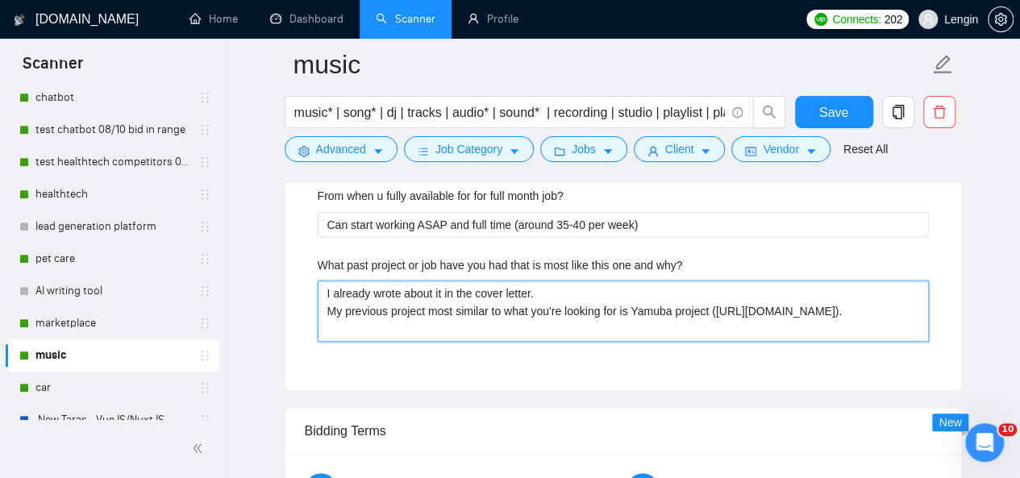
click at [733, 323] on why\? "I already wrote about it in the cover letter. My previous project most similar …" at bounding box center [623, 311] width 611 height 60
paste why\? "is a social networking platform for musicians"
type why\? "I already wrote about it in the cover letter. My previous project most similar …"
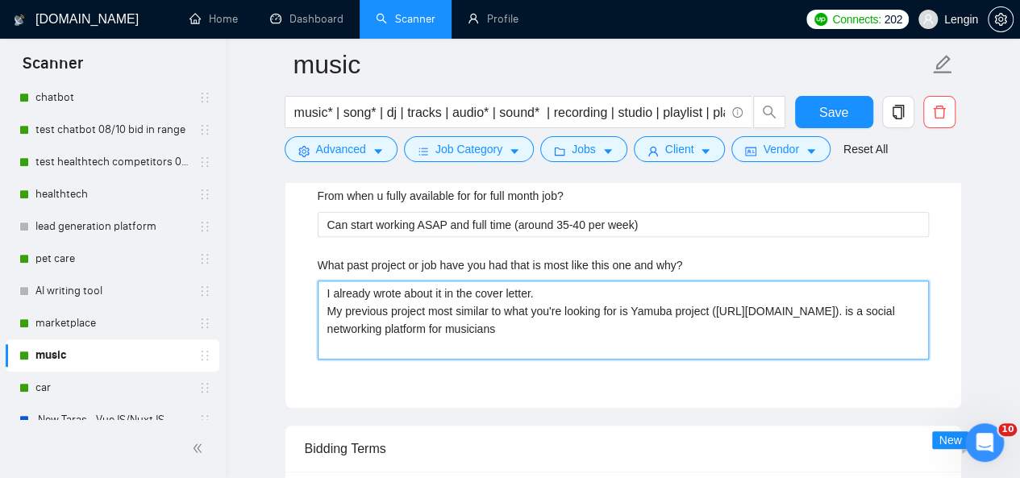
click at [732, 323] on why\? "I already wrote about it in the cover letter. My previous project most similar …" at bounding box center [623, 320] width 611 height 78
type why\? "I already wrote about it in the cover letter. My previous project most similar …"
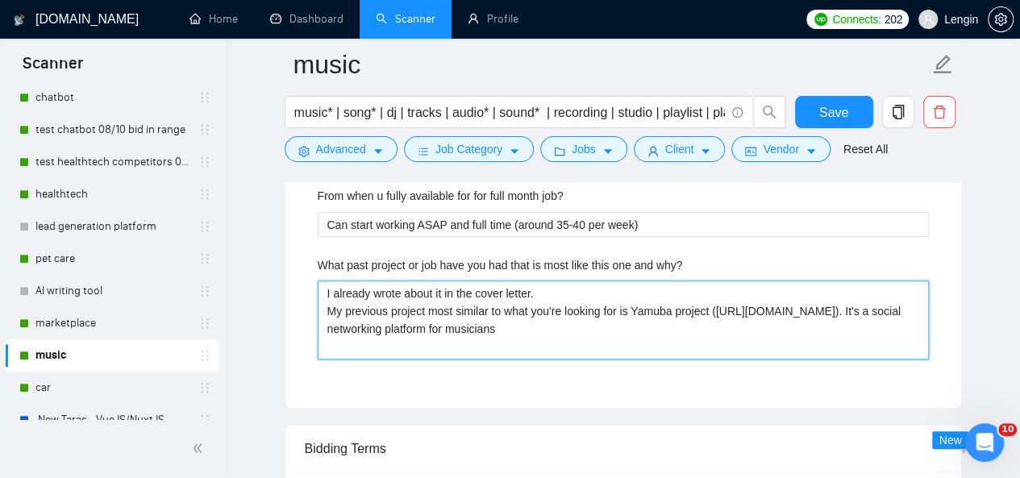
click at [419, 338] on why\? "I already wrote about it in the cover letter. My previous project most similar …" at bounding box center [623, 320] width 611 height 78
type why\? "I already wrote about it in the cover letter. My previous project most similar …"
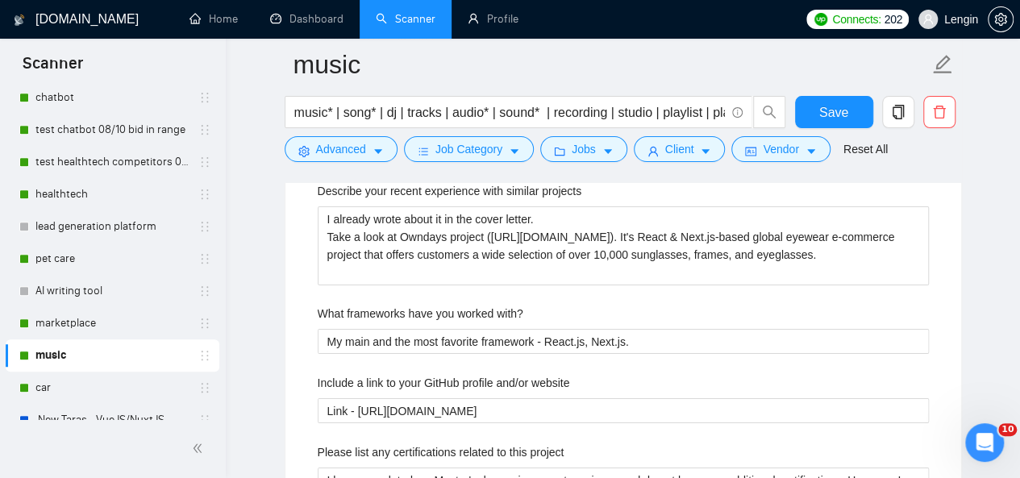
scroll to position [2748, 0]
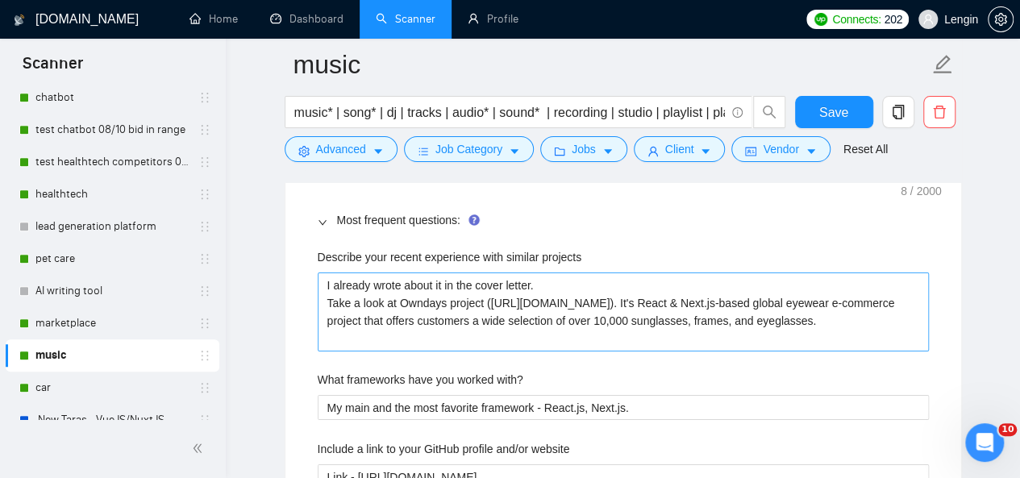
type why\? "I already wrote about it in the cover letter. My previous project most similar …"
drag, startPoint x: 508, startPoint y: 332, endPoint x: 488, endPoint y: 302, distance: 36.0
click at [488, 302] on projects "I already wrote about it in the cover letter. Take a look at Owndays project ([…" at bounding box center [623, 312] width 611 height 78
type projects "I already wrote about it in the cover letter. Take a look at Owndays project ("
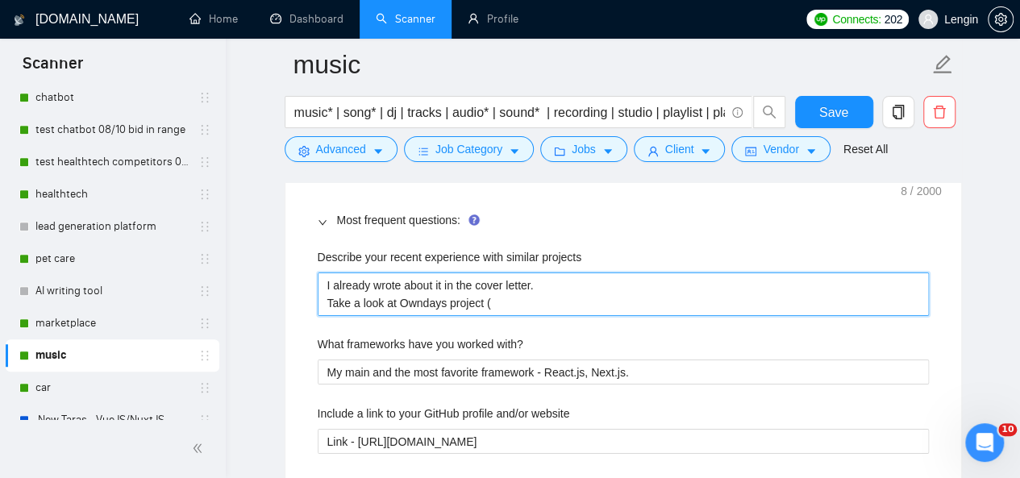
type projects "I already wrote about it in the cover letter. Take a look at Owndays project"
type projects "I already wrote about it in the cover letter. Take a look at Ownday project"
type projects "I already wrote about it in the cover letter. Take a look at Ownda project"
type projects "I already wrote about it in the cover letter. Take a look at Ownd project"
type projects "I already wrote about it in the cover letter. Take a look at Own project"
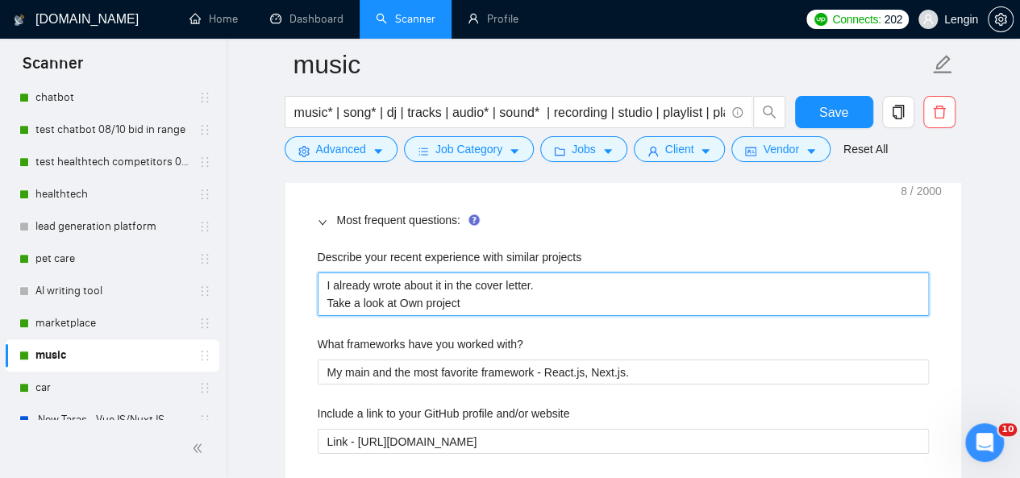
type projects "I already wrote about it in the cover letter. Take a look at Ow project"
type projects "I already wrote about it in the cover letter. Take a look at O project"
type projects "I already wrote about it in the cover letter. Take a look at project"
type projects "I already wrote about it in the cover letter. Take a look at Н project"
type projects "I already wrote about it in the cover letter. Take a look at Нф project"
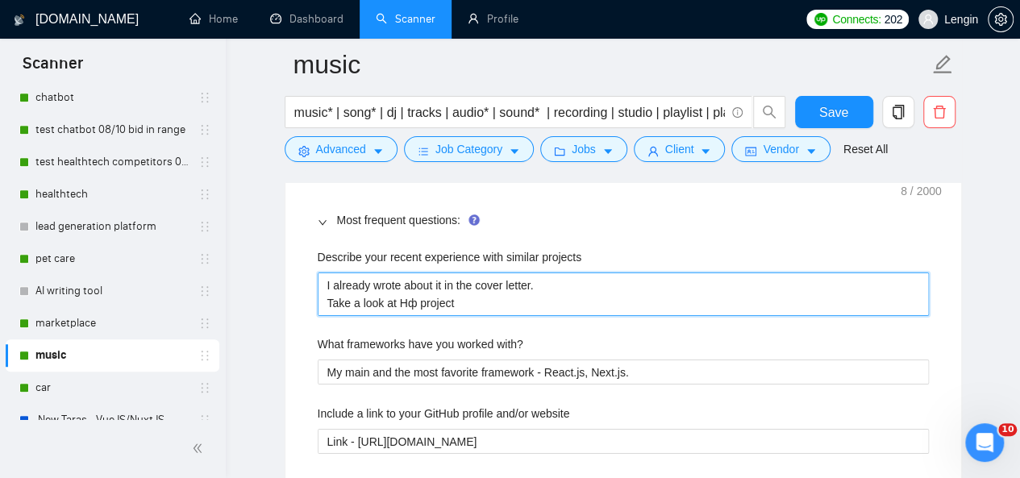
type projects "I already wrote about it in the cover letter. Take a look at Нфь project"
type projects "I already wrote about it in the cover letter. Take a look at Нфьг project"
type projects "I already wrote about it in the cover letter. Take a look at Нфьги project"
type projects "I already wrote about it in the cover letter. Take a look at Нфьгиф project"
type projects "I already wrote about it in the cover letter. Take a look at Нфьги project"
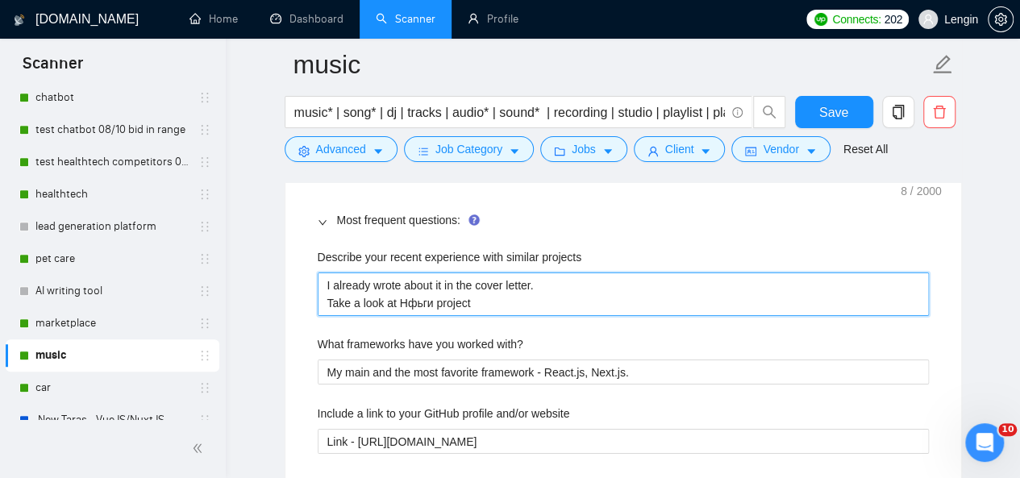
type projects "I already wrote about it in the cover letter. Take a look at Нфьг project"
type projects "I already wrote about it in the cover letter. Take a look at Нф project"
type projects "I already wrote about it in the cover letter. Take a look at Н project"
type projects "I already wrote about it in the cover letter. Take a look at project"
type projects "I already wrote about it in the cover letter. Take a look at y project"
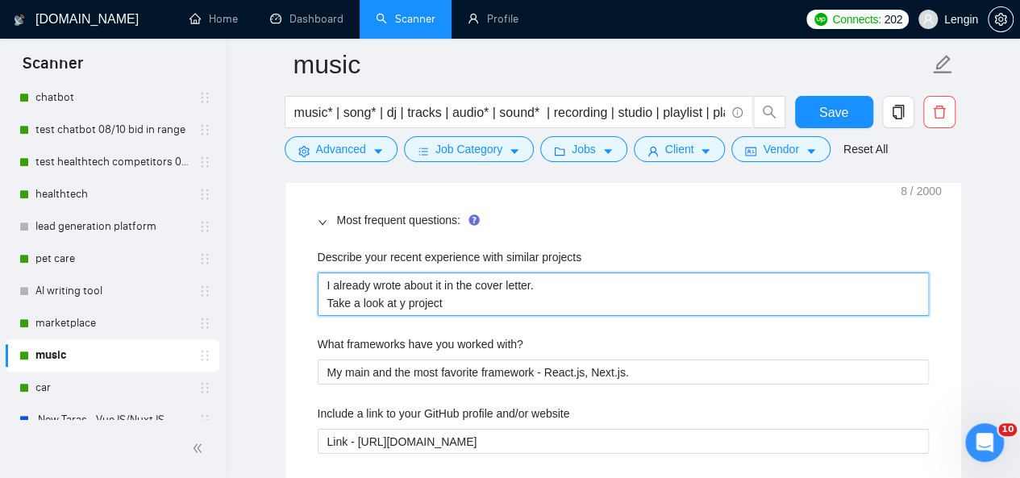
type projects "I already wrote about it in the cover letter. Take a look at ya project"
type projects "I already wrote about it in the cover letter. Take a look at yam project"
type projects "I already wrote about it in the cover letter. Take a look at yamu project"
type projects "I already wrote about it in the cover letter. Take a look at yamub project"
type projects "I already wrote about it in the cover letter. Take a look at yamuba project"
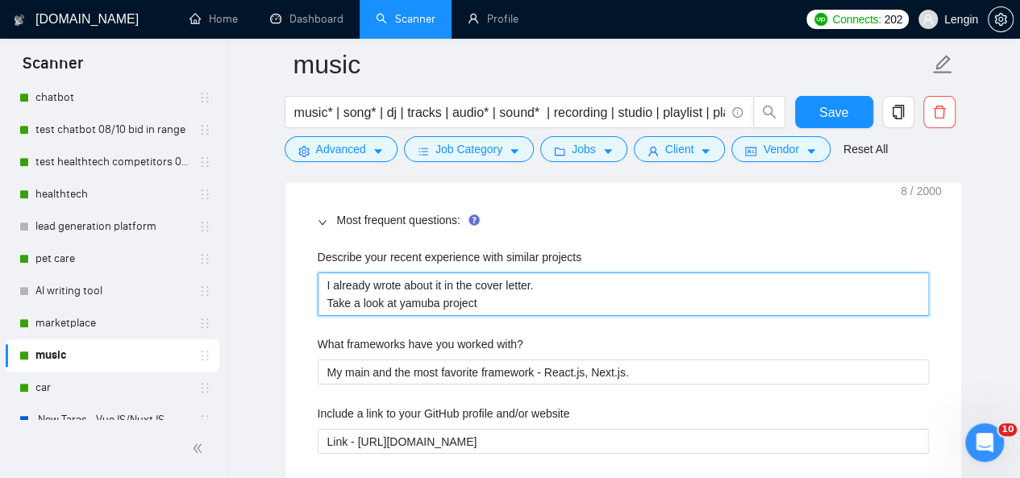
click at [403, 293] on projects "I already wrote about it in the cover letter. Take a look at yamuba project" at bounding box center [623, 294] width 611 height 43
type projects "I already wrote about it in the cover letter. Take a look at amuba project"
type projects "I already wrote about it in the cover letter. Take a look at Yamuba project"
click at [503, 298] on projects "I already wrote about it in the cover letter. Take a look at Yamuba project" at bounding box center [623, 294] width 611 height 43
type projects "I already wrote about it in the cover letter. Take a look at Yamuba project ("
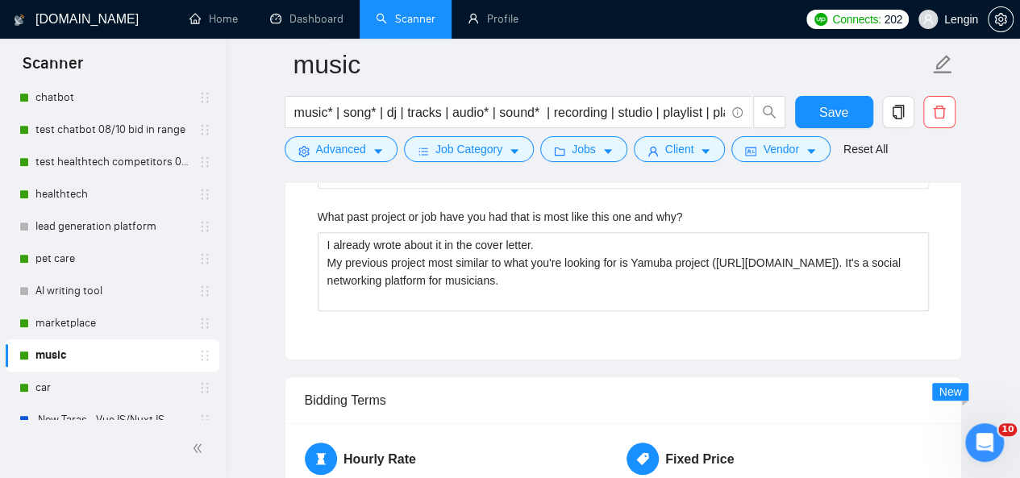
scroll to position [3589, 0]
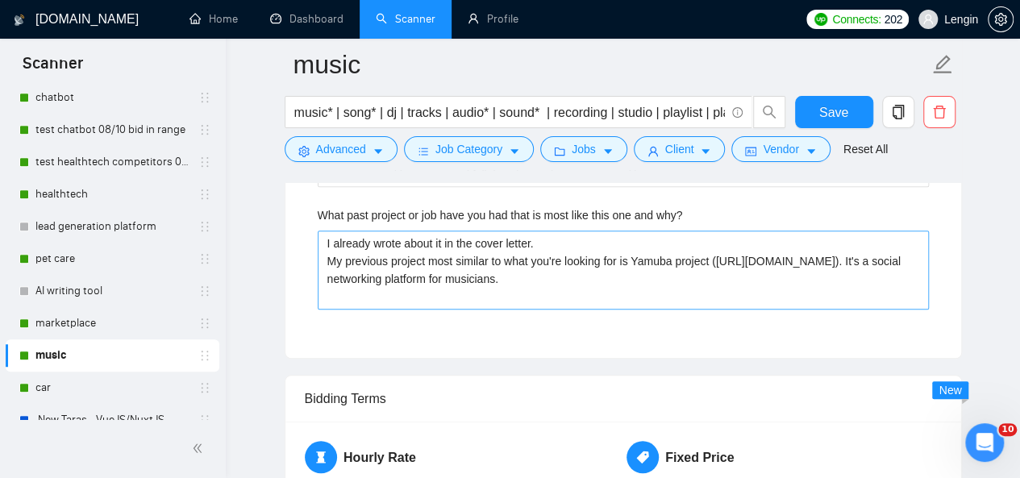
type projects "I already wrote about it in the cover letter. Take a look at Yamuba project ()"
drag, startPoint x: 327, startPoint y: 274, endPoint x: 384, endPoint y: 283, distance: 57.9
click at [384, 283] on why\? "I already wrote about it in the cover letter. My previous project most similar …" at bounding box center [623, 270] width 611 height 78
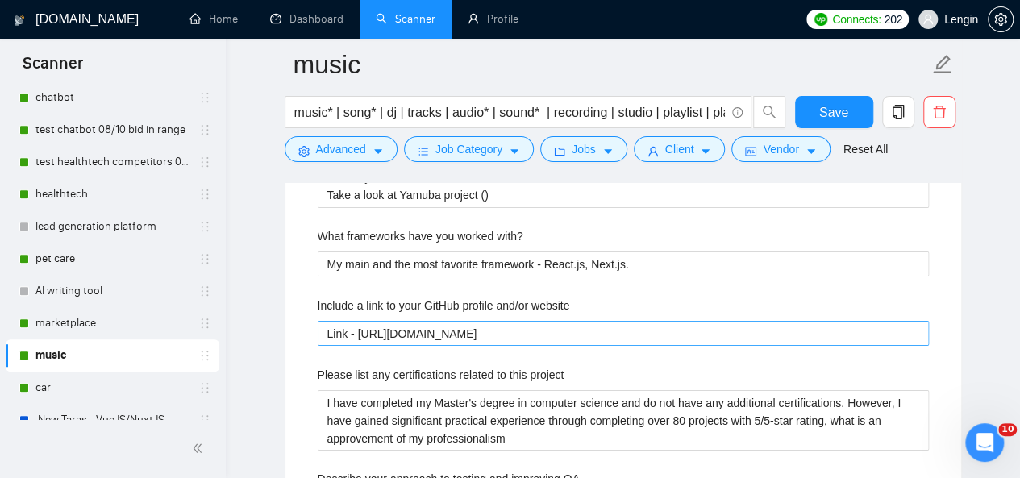
scroll to position [2681, 0]
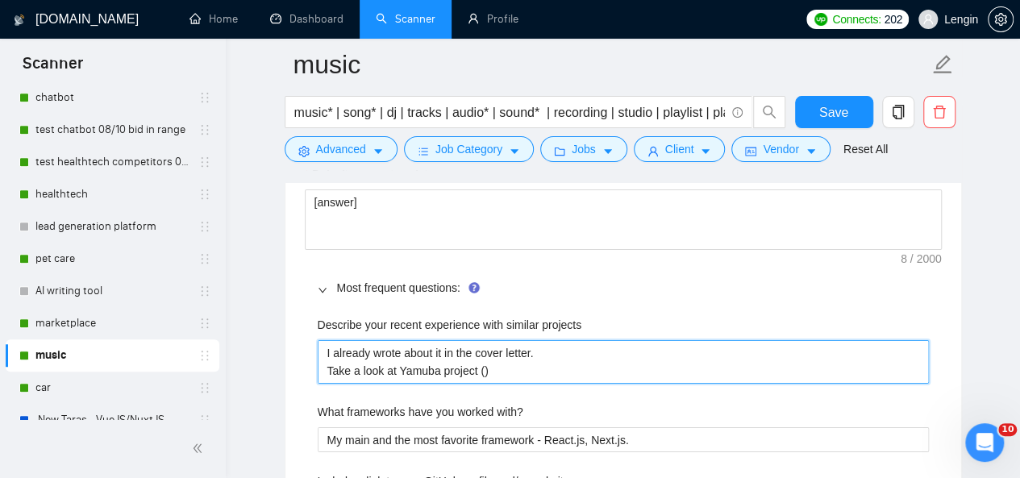
click at [526, 361] on projects "I already wrote about it in the cover letter. Take a look at Yamuba project ()" at bounding box center [623, 361] width 611 height 43
type projects "I already wrote about it in the cover letter. Take a look at Yamuba project ("
paste projects "([URL][DOMAIN_NAME]). It's a social networking platform for musicians."
type projects "I already wrote about it in the cover letter. Take a look at Yamuba project ((h…"
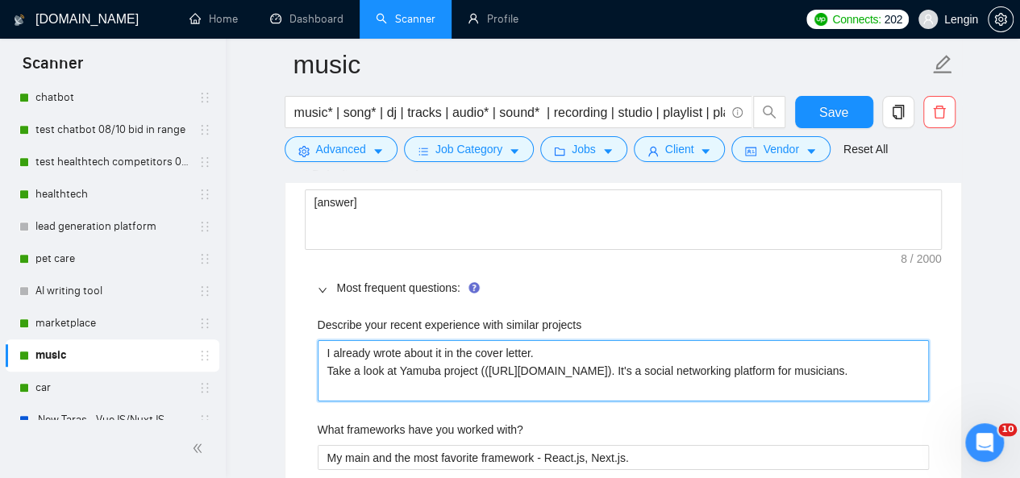
click at [484, 364] on projects "I already wrote about it in the cover letter. Take a look at Yamuba project ((h…" at bounding box center [623, 370] width 611 height 60
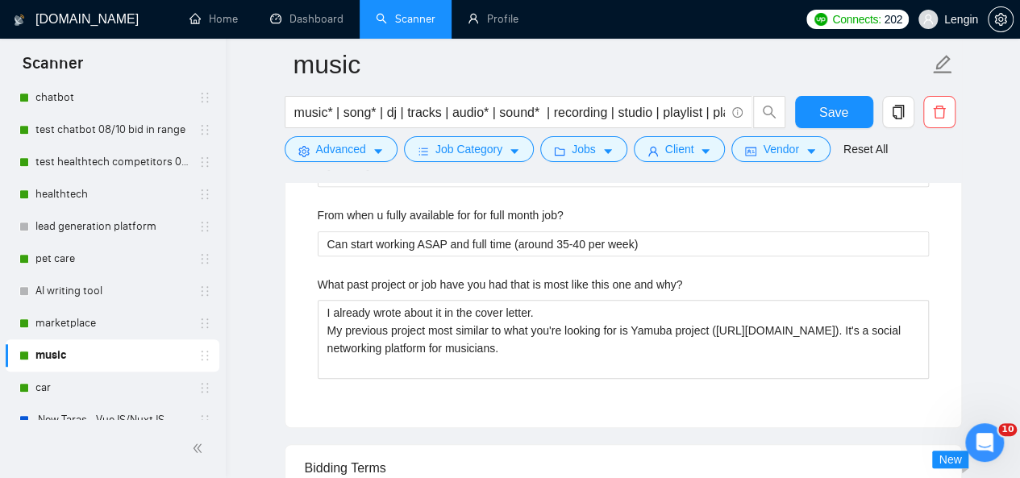
scroll to position [3556, 0]
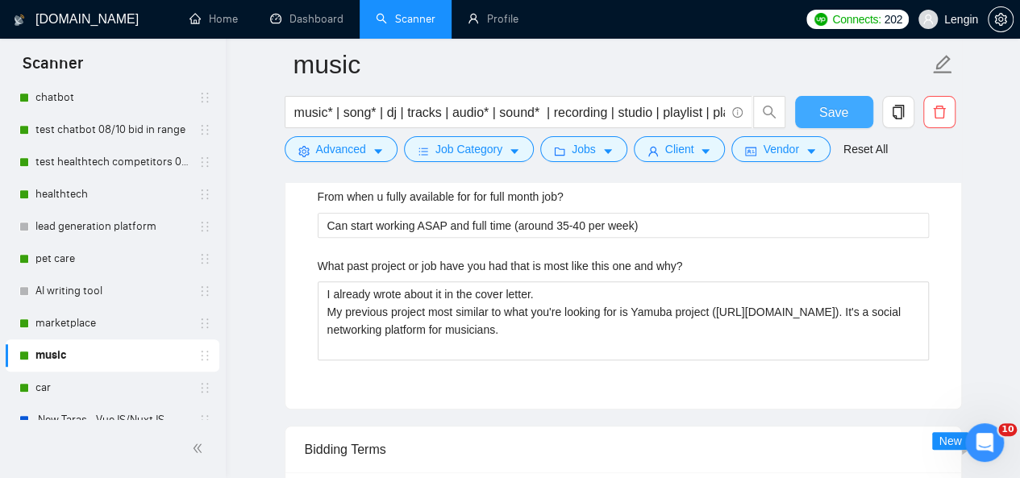
type projects "I already wrote about it in the cover letter. Take a look at Yamuba project (ht…"
click at [831, 111] on span "Save" at bounding box center [833, 112] width 29 height 20
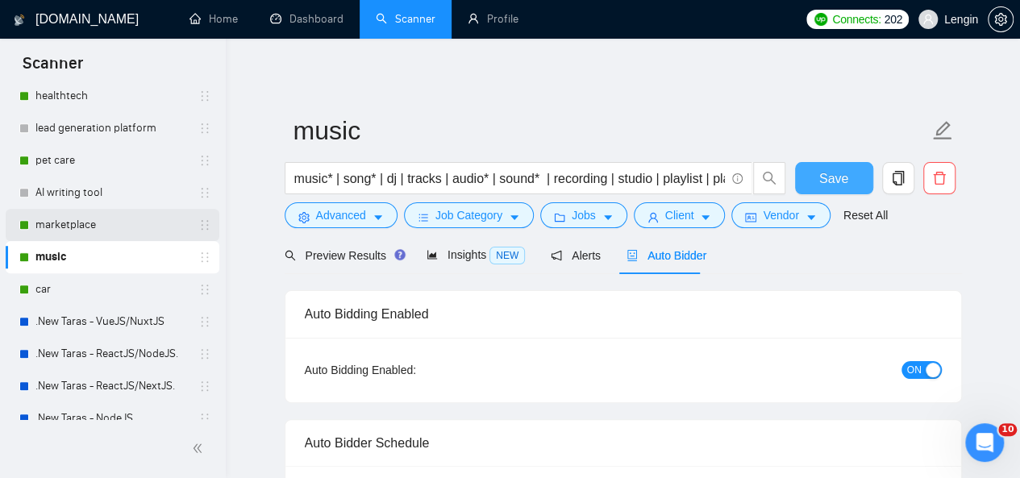
scroll to position [574, 0]
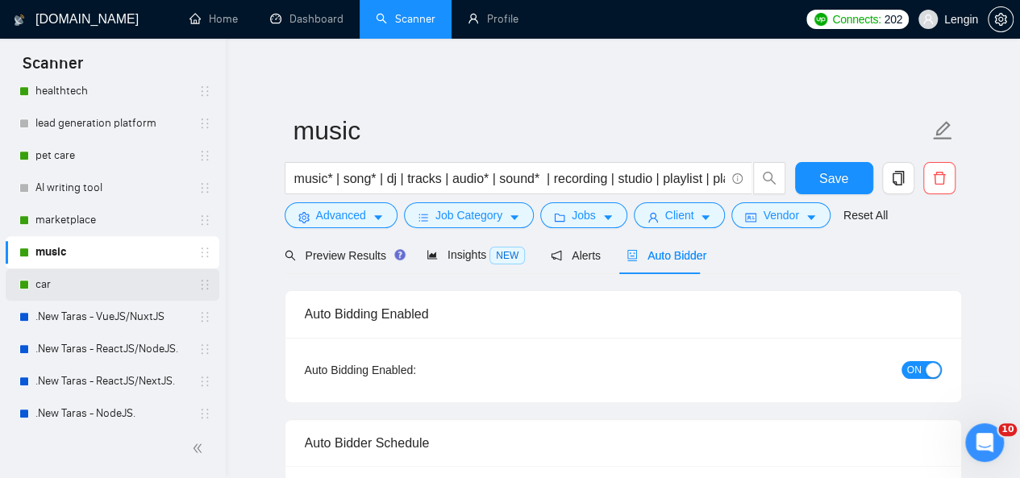
click at [81, 281] on link "car" at bounding box center [111, 285] width 153 height 32
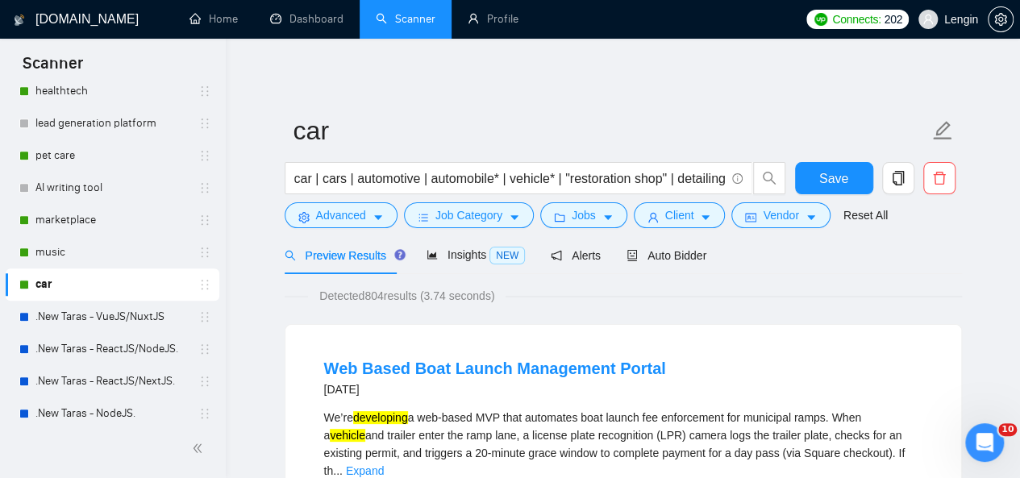
click at [469, 229] on form "car car | cars | automotive | automobile* | vehicle* | "restoration shop" | det…" at bounding box center [623, 170] width 677 height 131
